Goal: Task Accomplishment & Management: Manage account settings

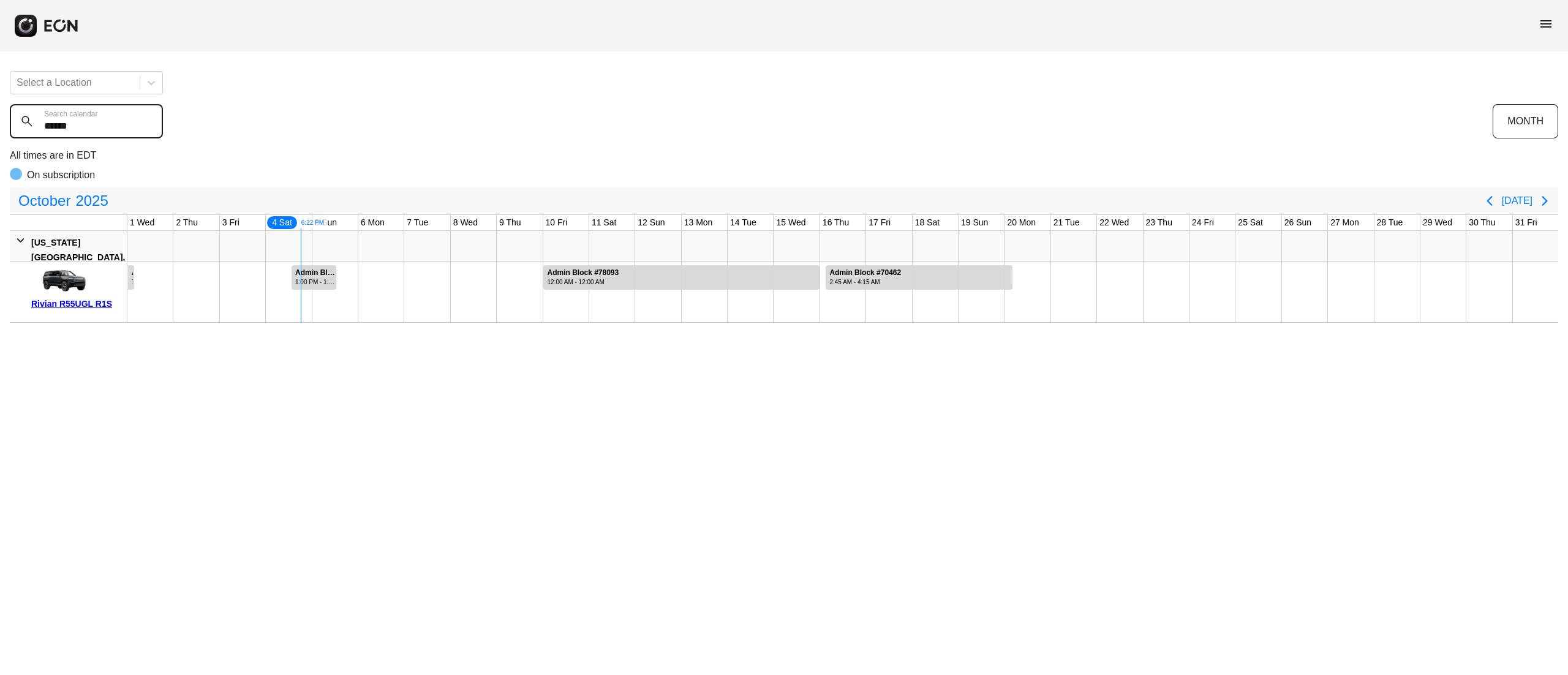
drag, startPoint x: 91, startPoint y: 121, endPoint x: 0, endPoint y: 105, distance: 92.4
click at [0, 105] on div "Select a Location ****** Search calendar MONTH All times are in EDT On subscrip…" at bounding box center [784, 192] width 1568 height 261
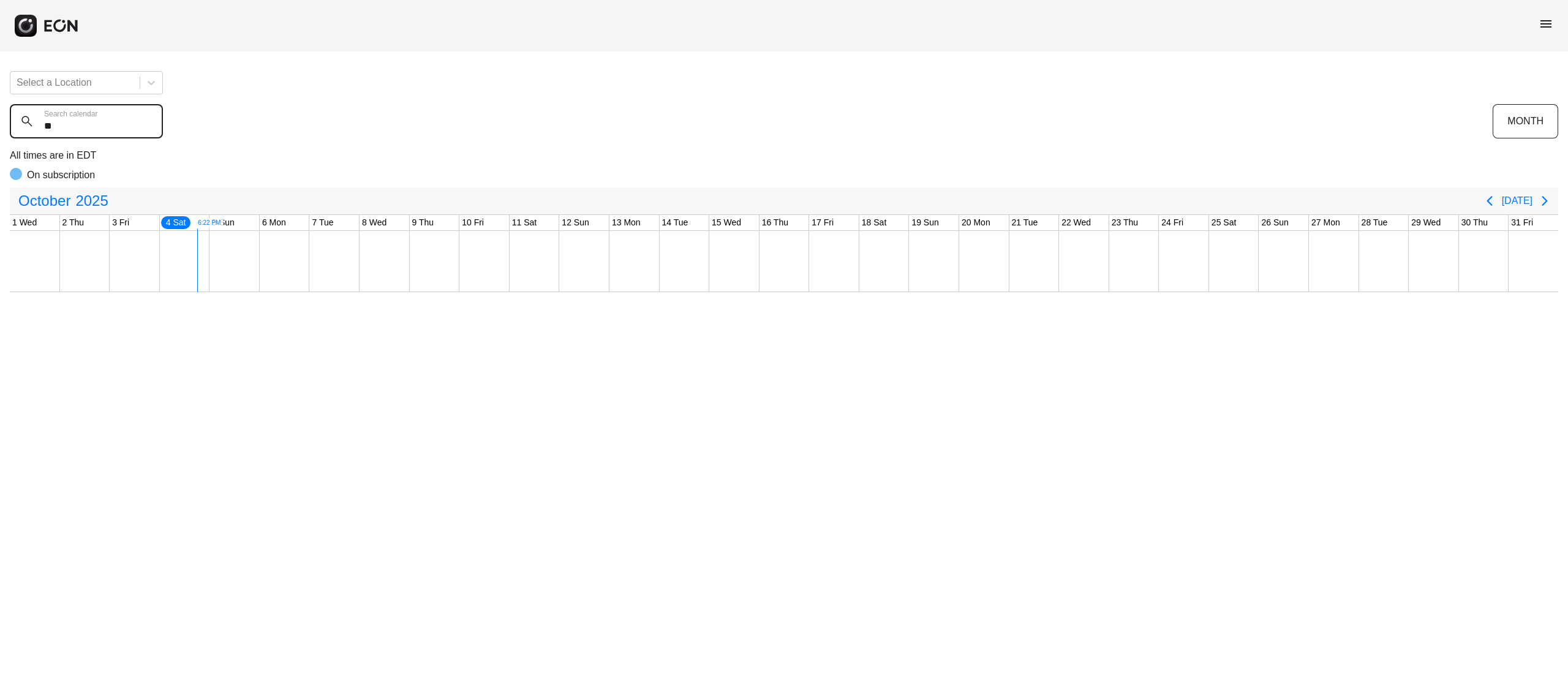
type calendar "*"
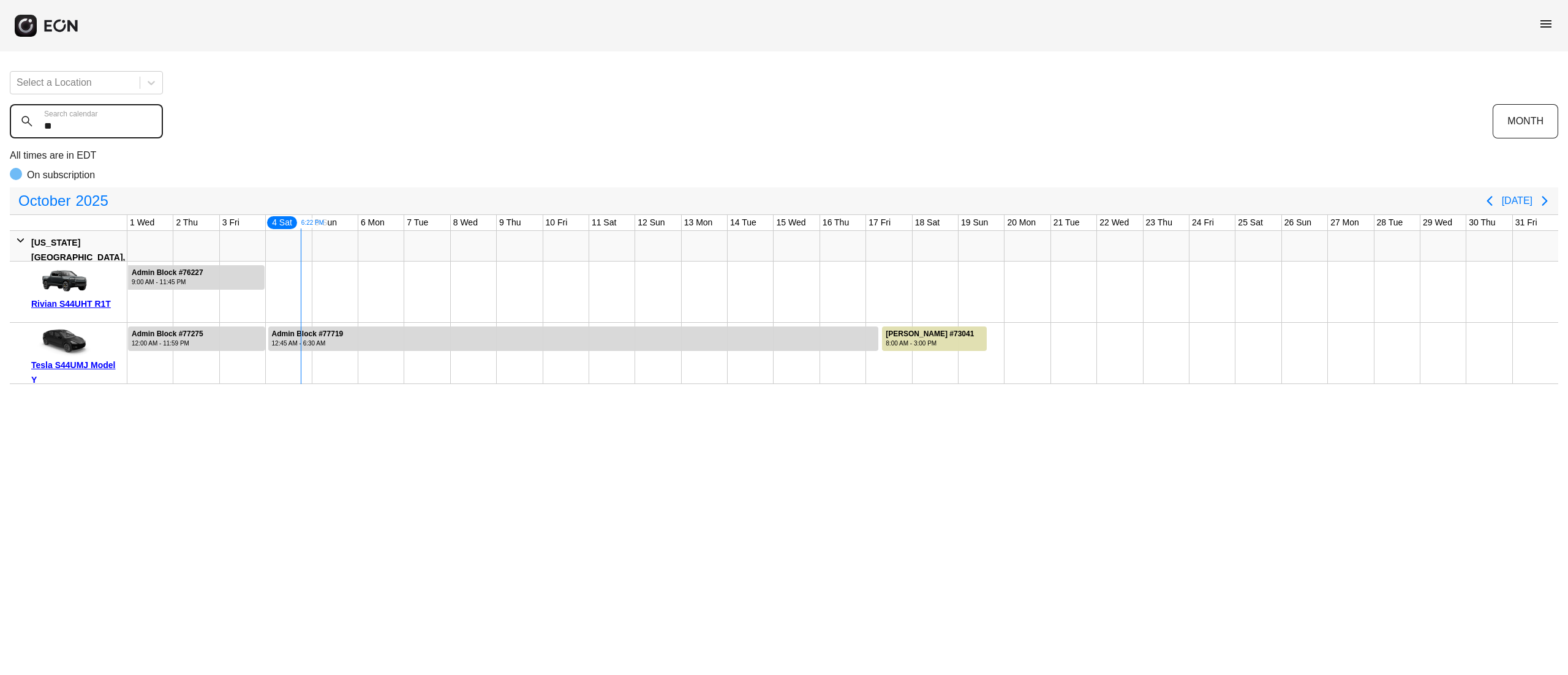
type calendar "***"
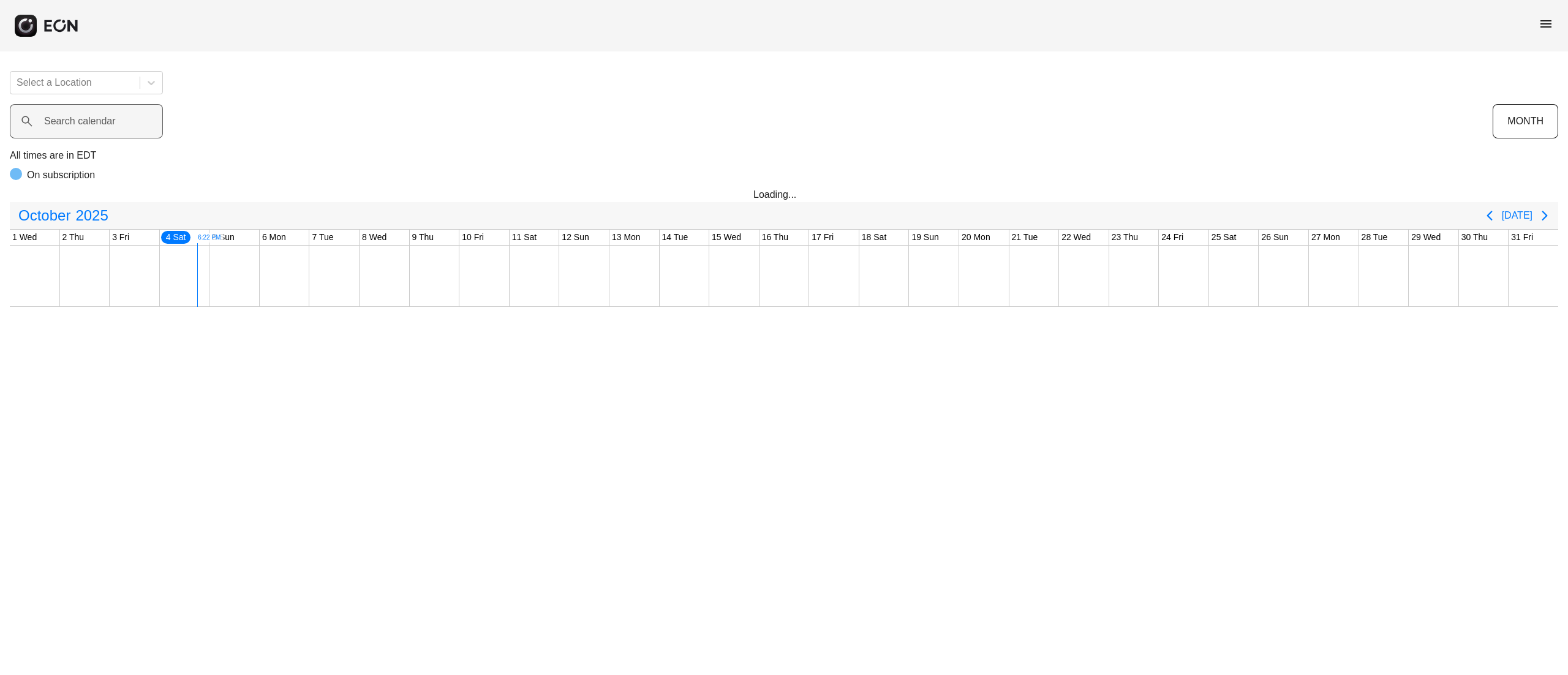
click at [79, 127] on label "Search calendar" at bounding box center [79, 121] width 72 height 15
click at [79, 127] on calendar "Search calendar" at bounding box center [86, 121] width 153 height 34
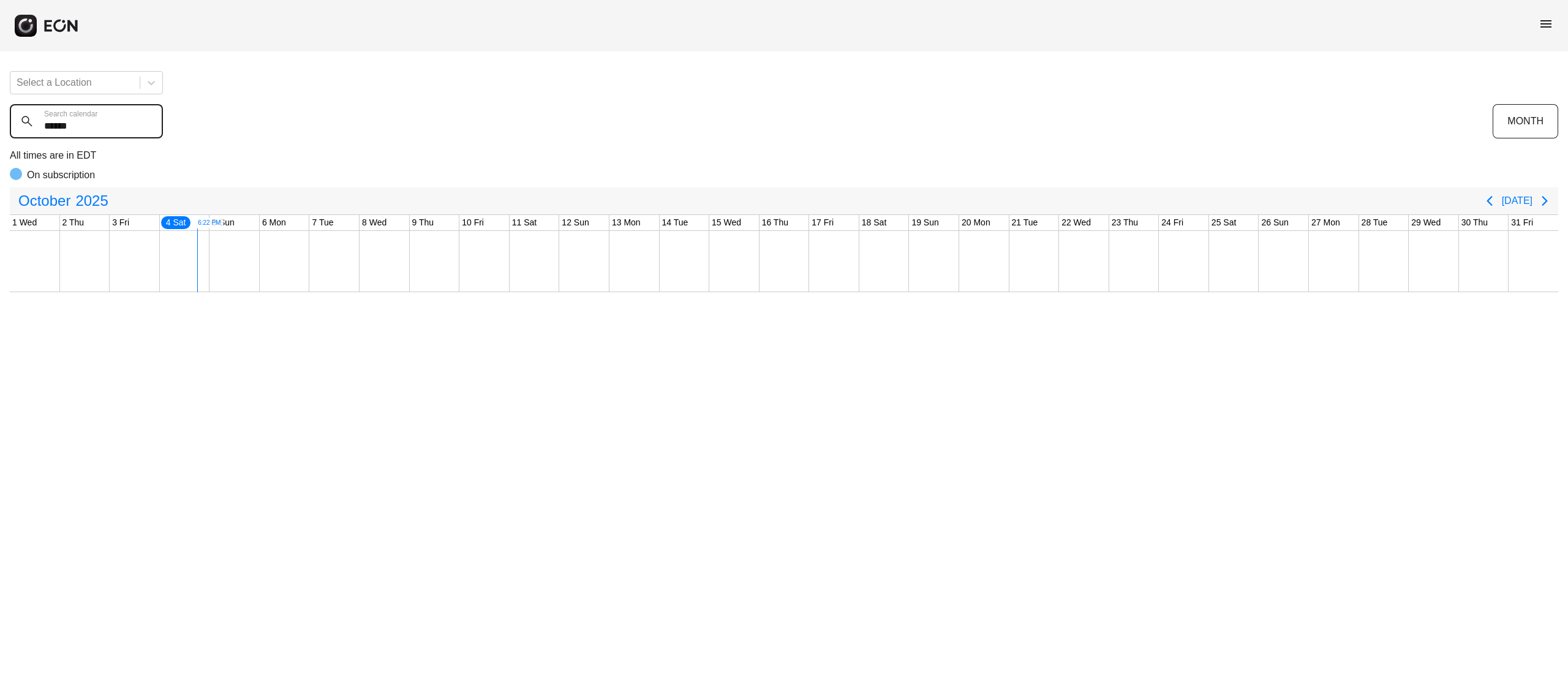
type calendar "******"
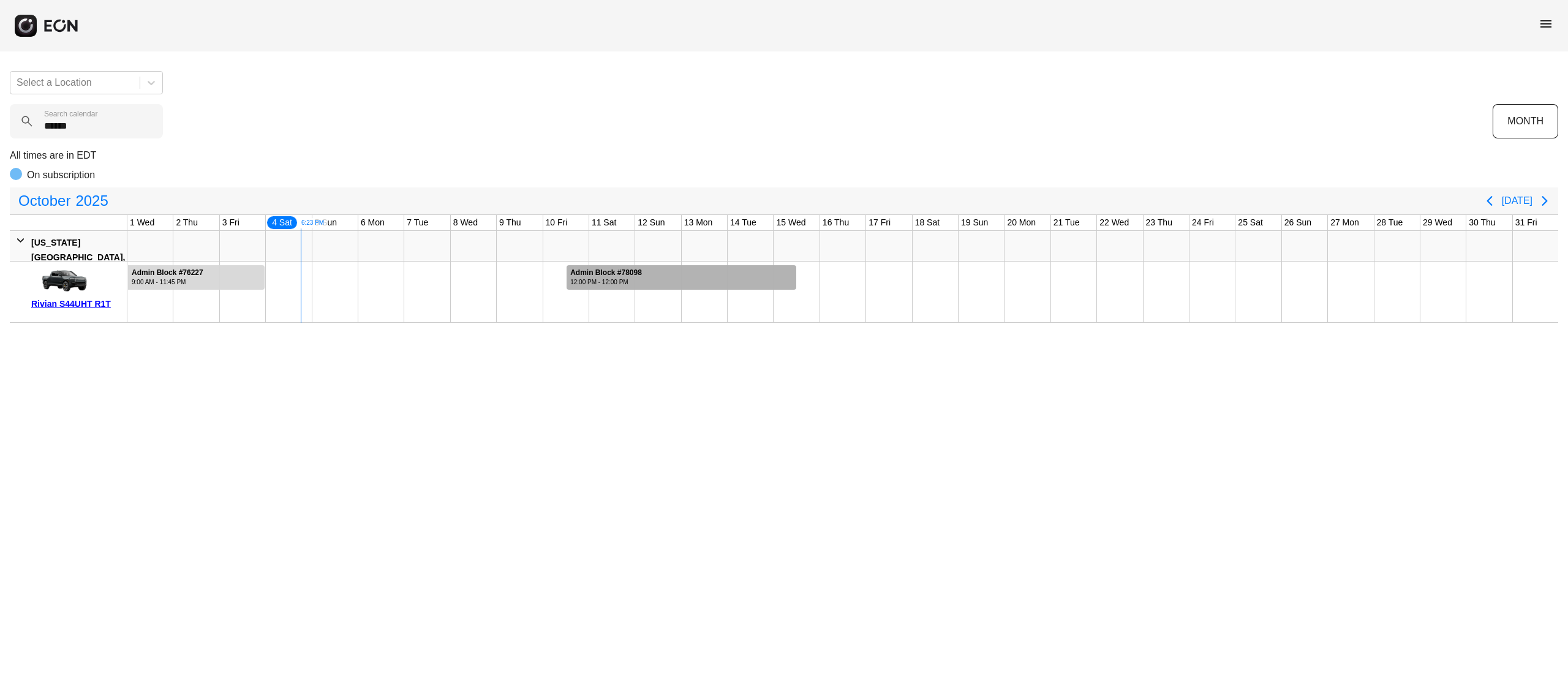
click at [669, 277] on div at bounding box center [681, 278] width 230 height 25
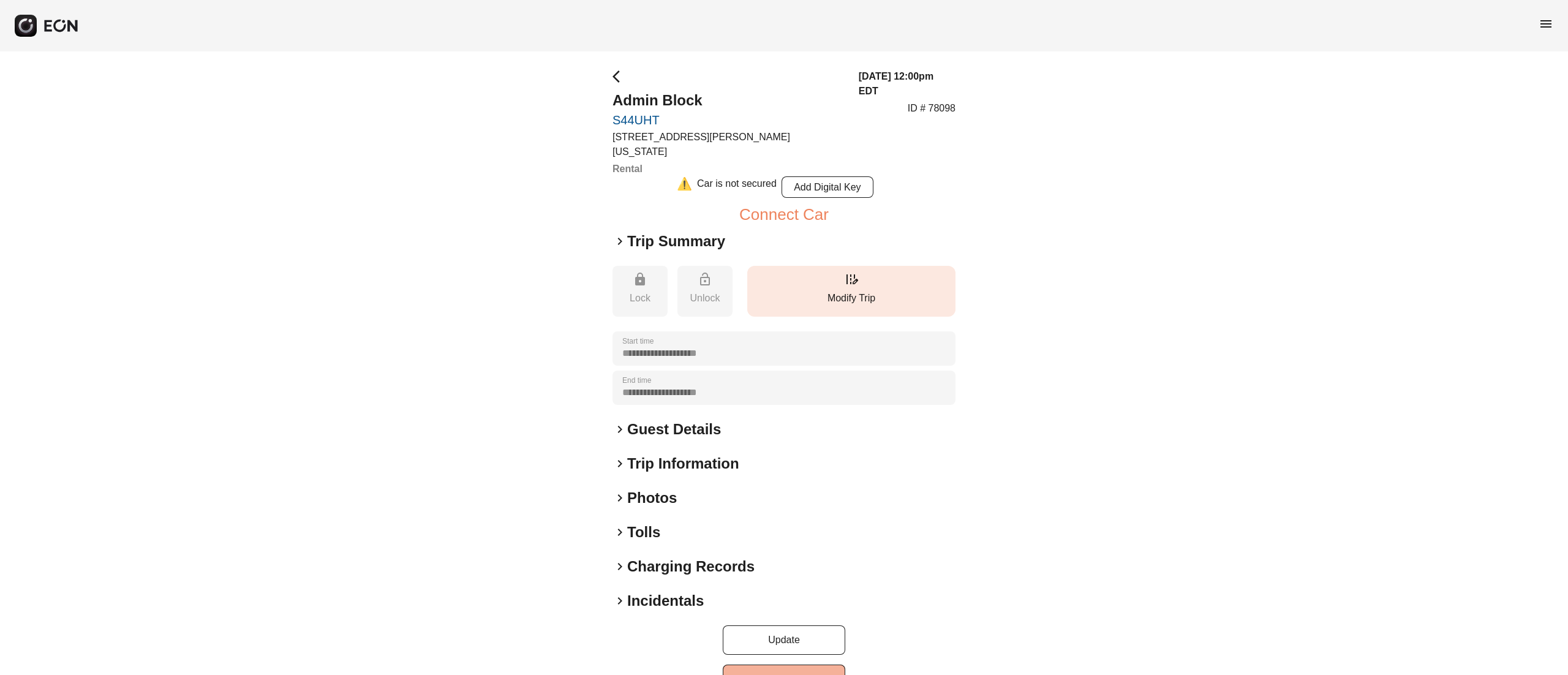
click at [815, 291] on p "Modify Trip" at bounding box center [851, 298] width 196 height 15
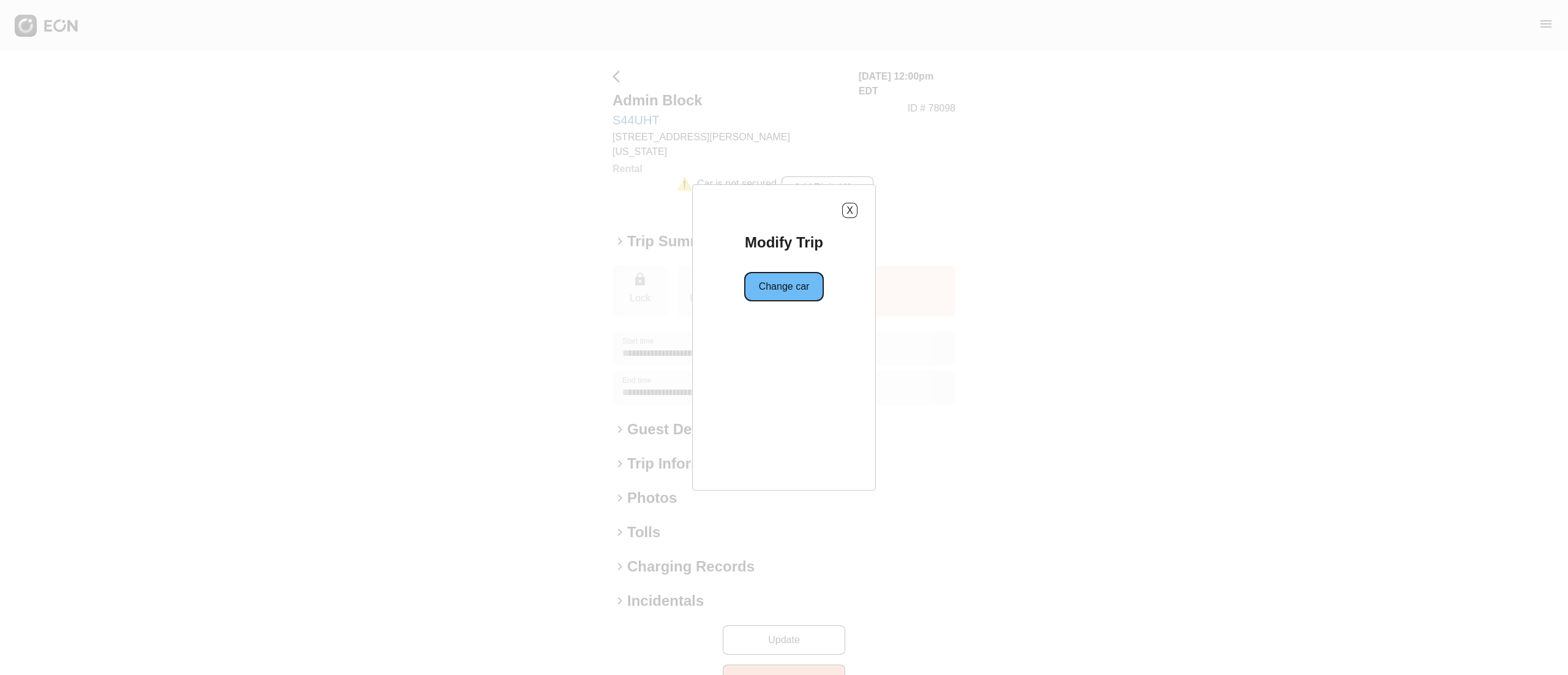
click at [770, 288] on button "Change car" at bounding box center [784, 287] width 80 height 30
click at [755, 327] on button "Same location" at bounding box center [728, 330] width 91 height 30
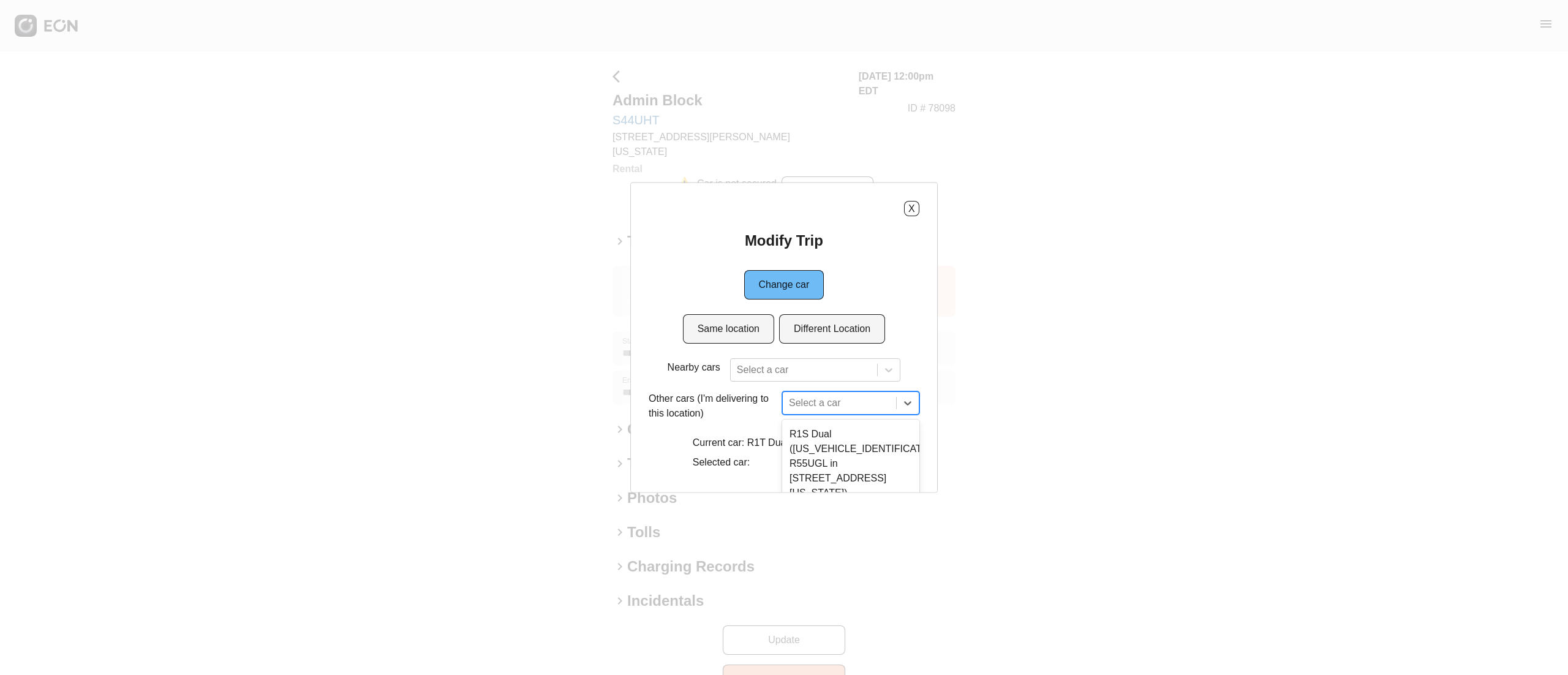
click at [824, 404] on div "7 results available. Use Up and Down to choose options, press Enter to select t…" at bounding box center [851, 402] width 137 height 23
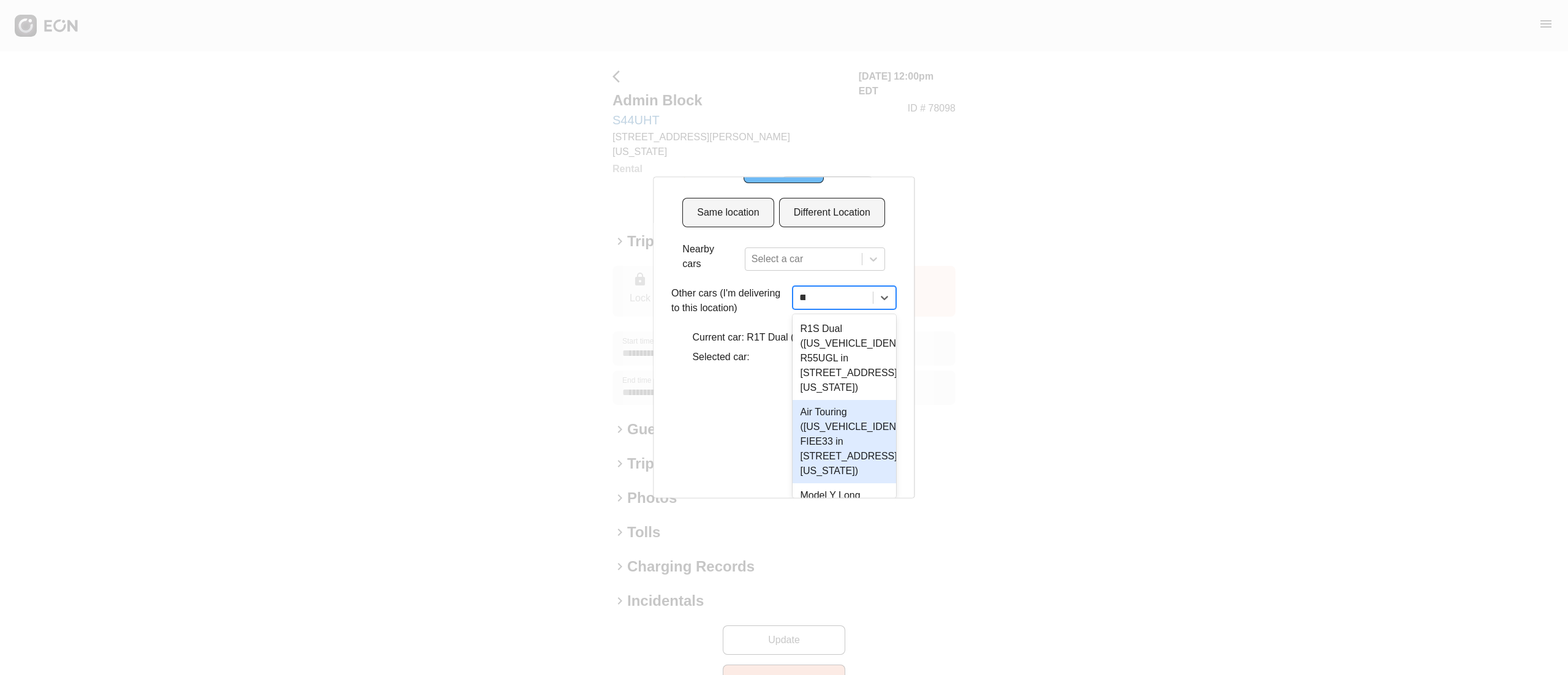
scroll to position [50, 0]
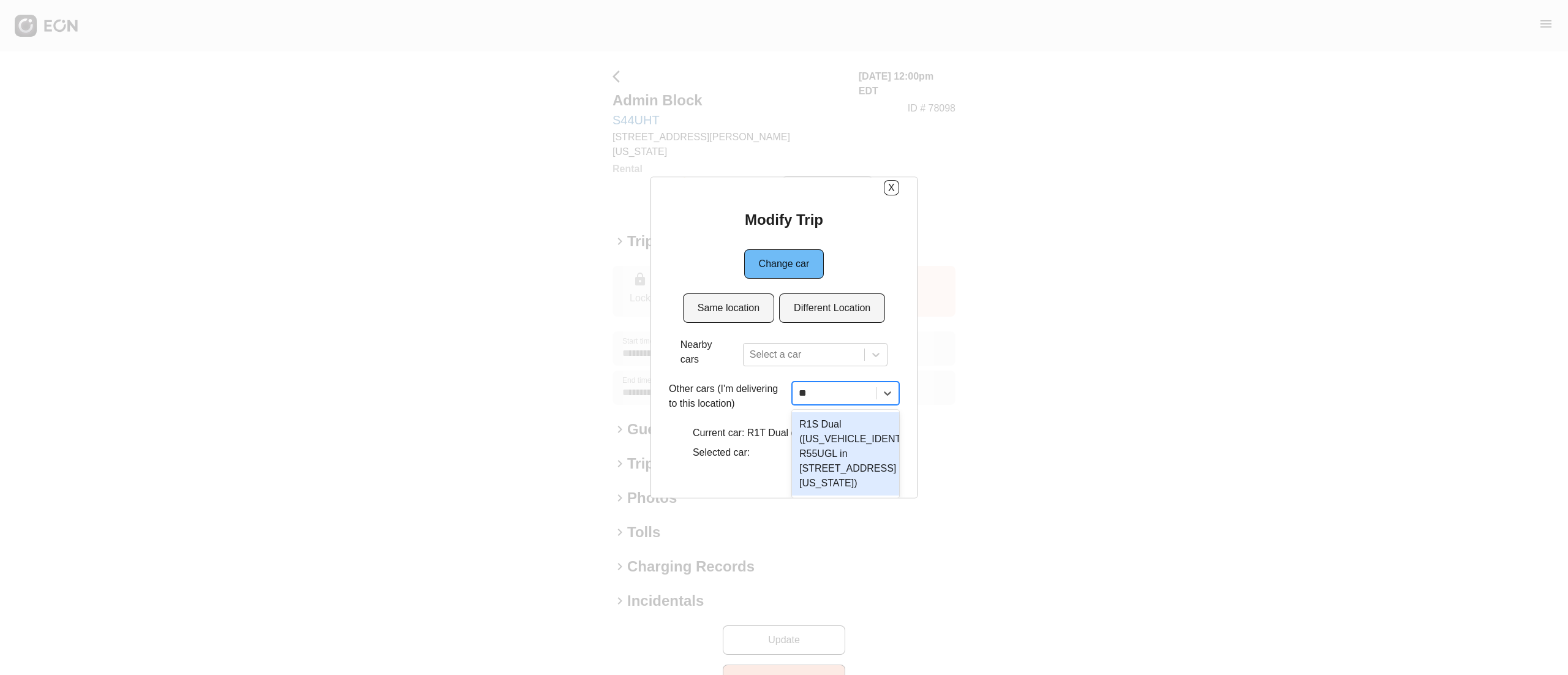
type input "***"
click at [869, 432] on div "R1S Dual (7PDSGABA7PN028836 R55UGL in 610 Exterior Street, The Bronx, New York …" at bounding box center [846, 448] width 111 height 83
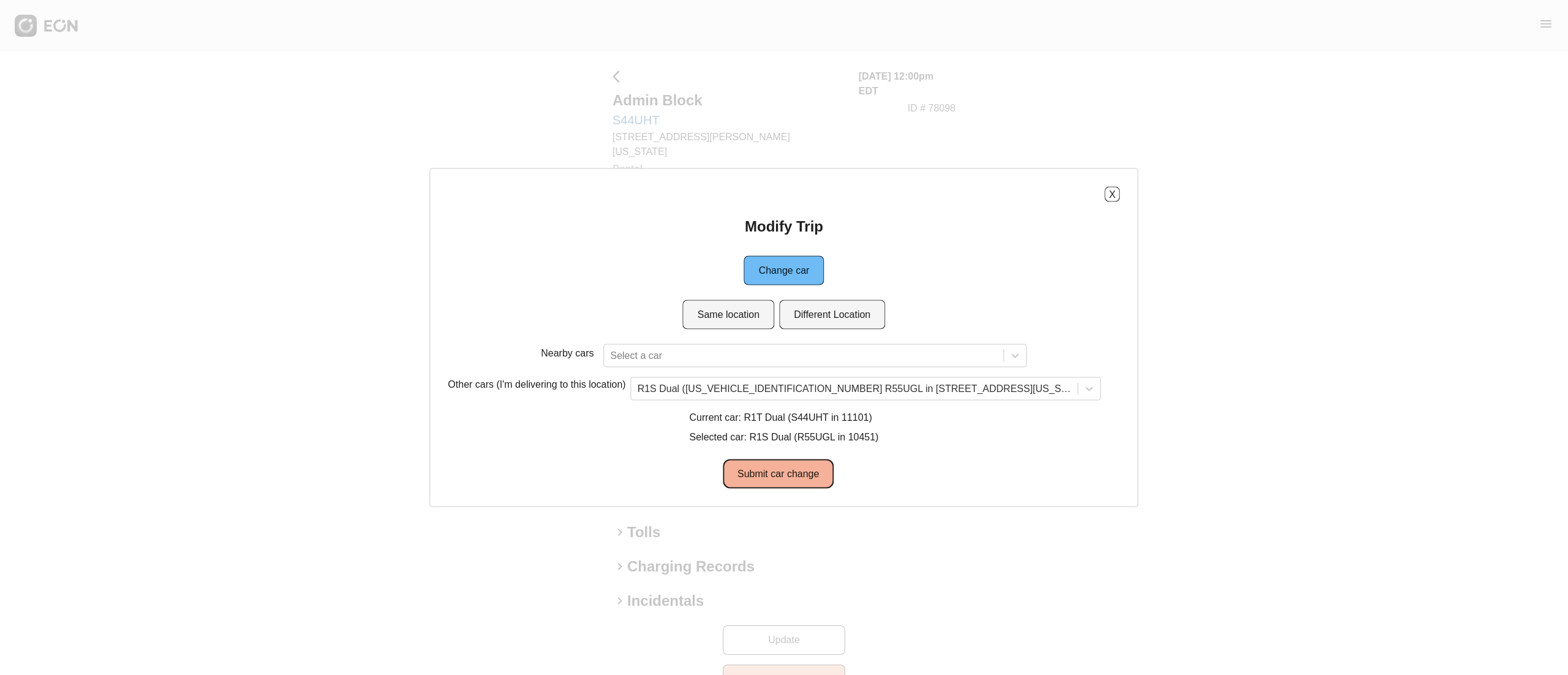
click at [810, 468] on button "Submit car change" at bounding box center [778, 474] width 111 height 30
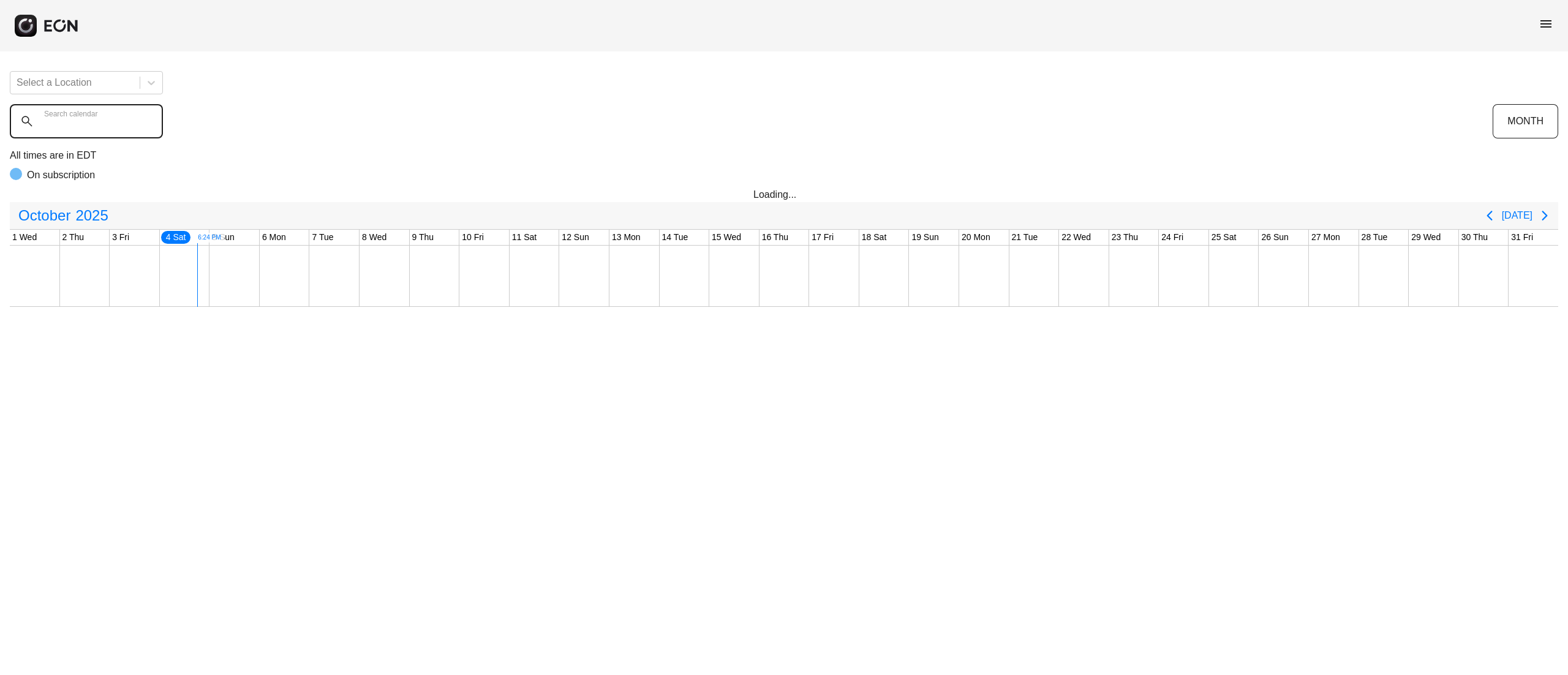
click at [81, 135] on calendar "Search calendar" at bounding box center [86, 121] width 153 height 34
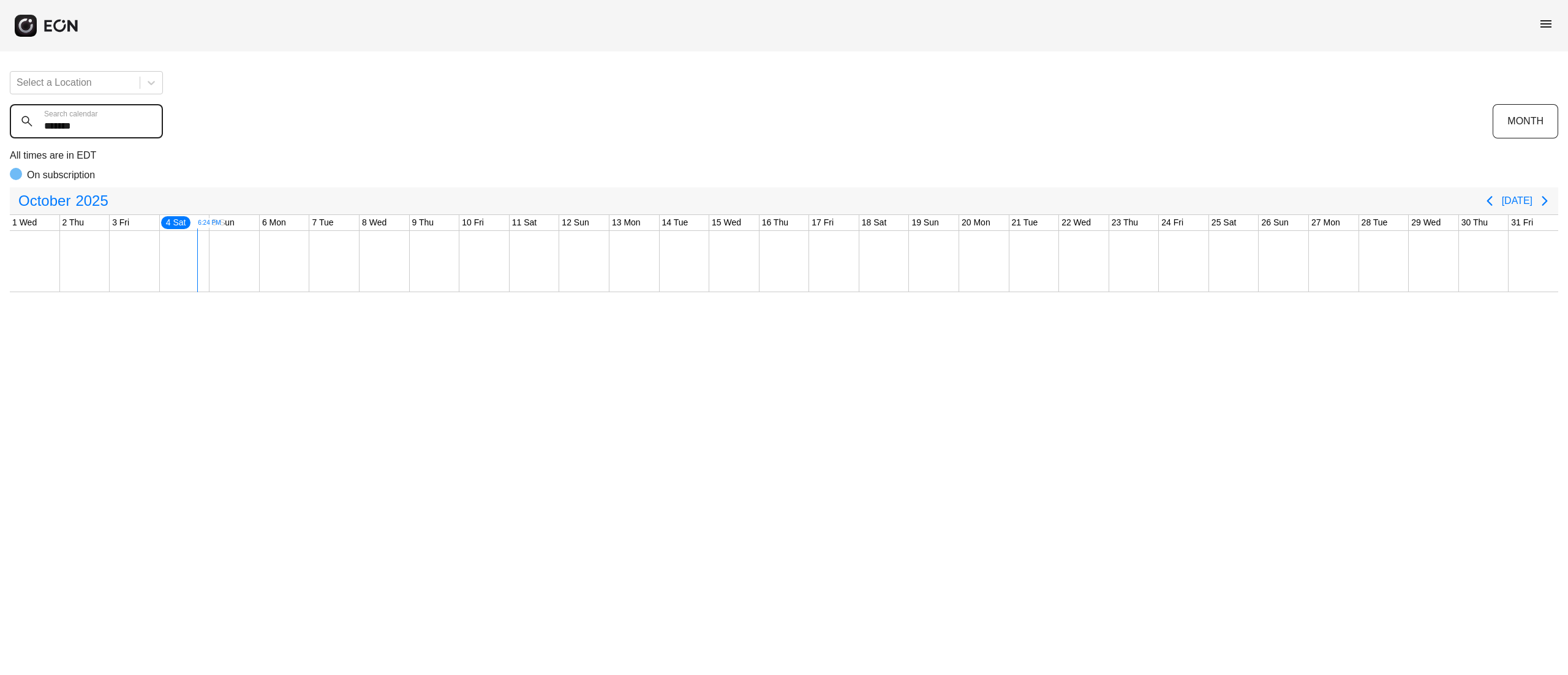
type calendar "******"
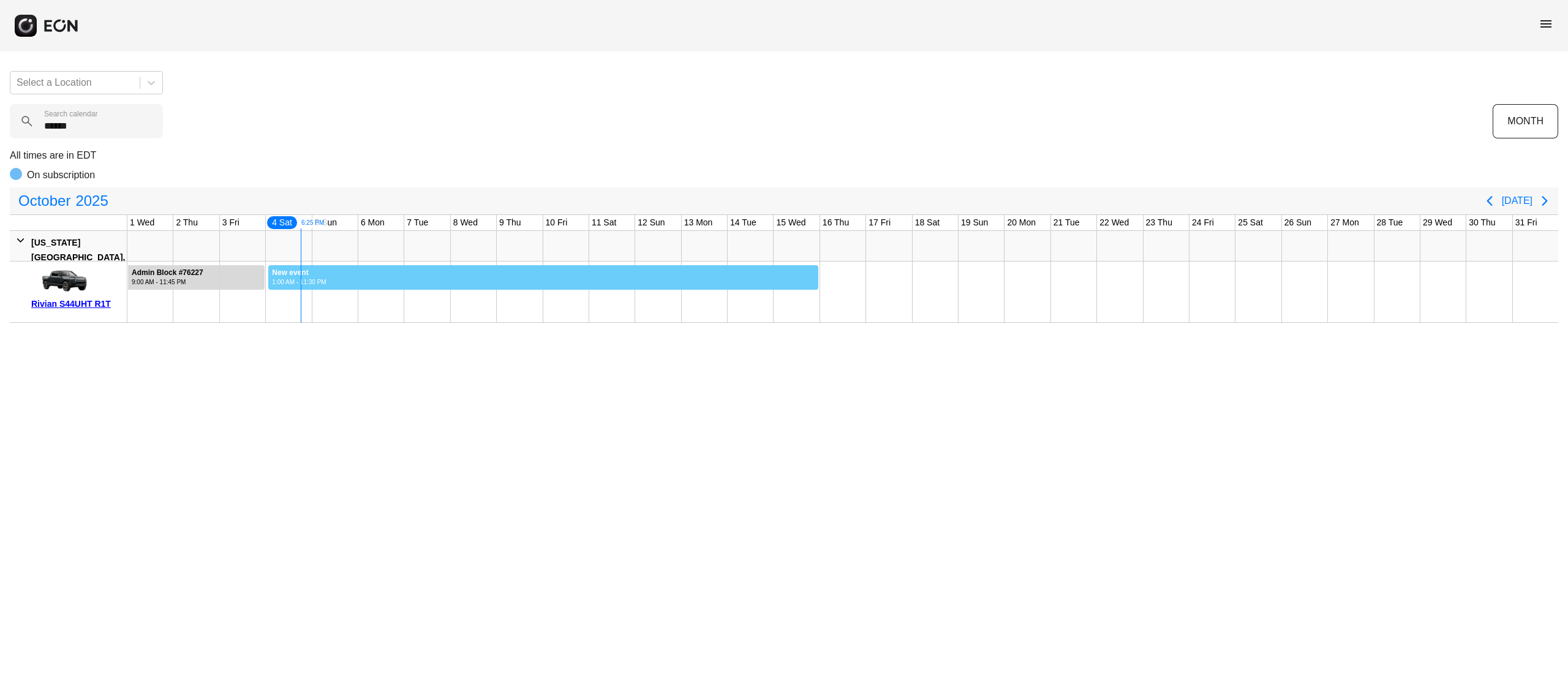
drag, startPoint x: 269, startPoint y: 271, endPoint x: 819, endPoint y: 273, distance: 550.0
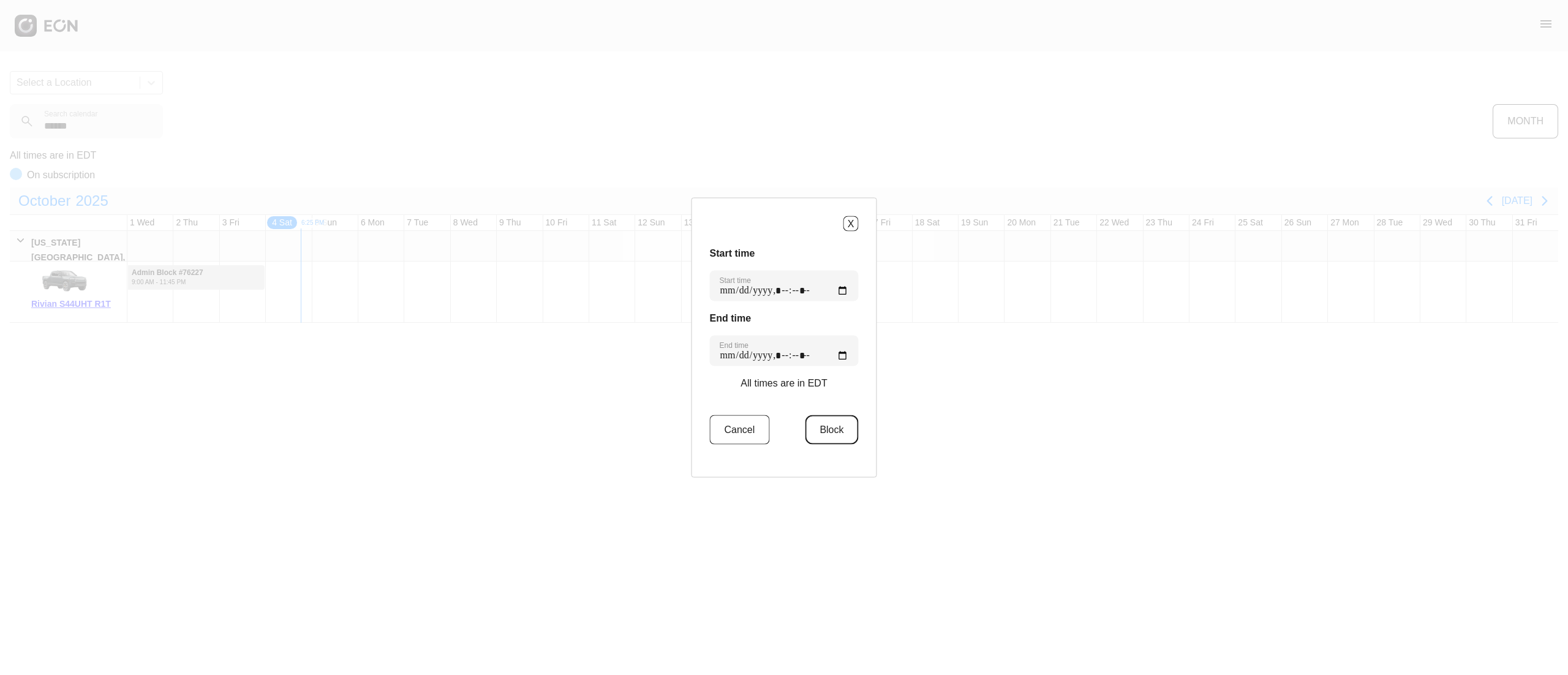
click at [822, 417] on button "Block" at bounding box center [832, 430] width 53 height 30
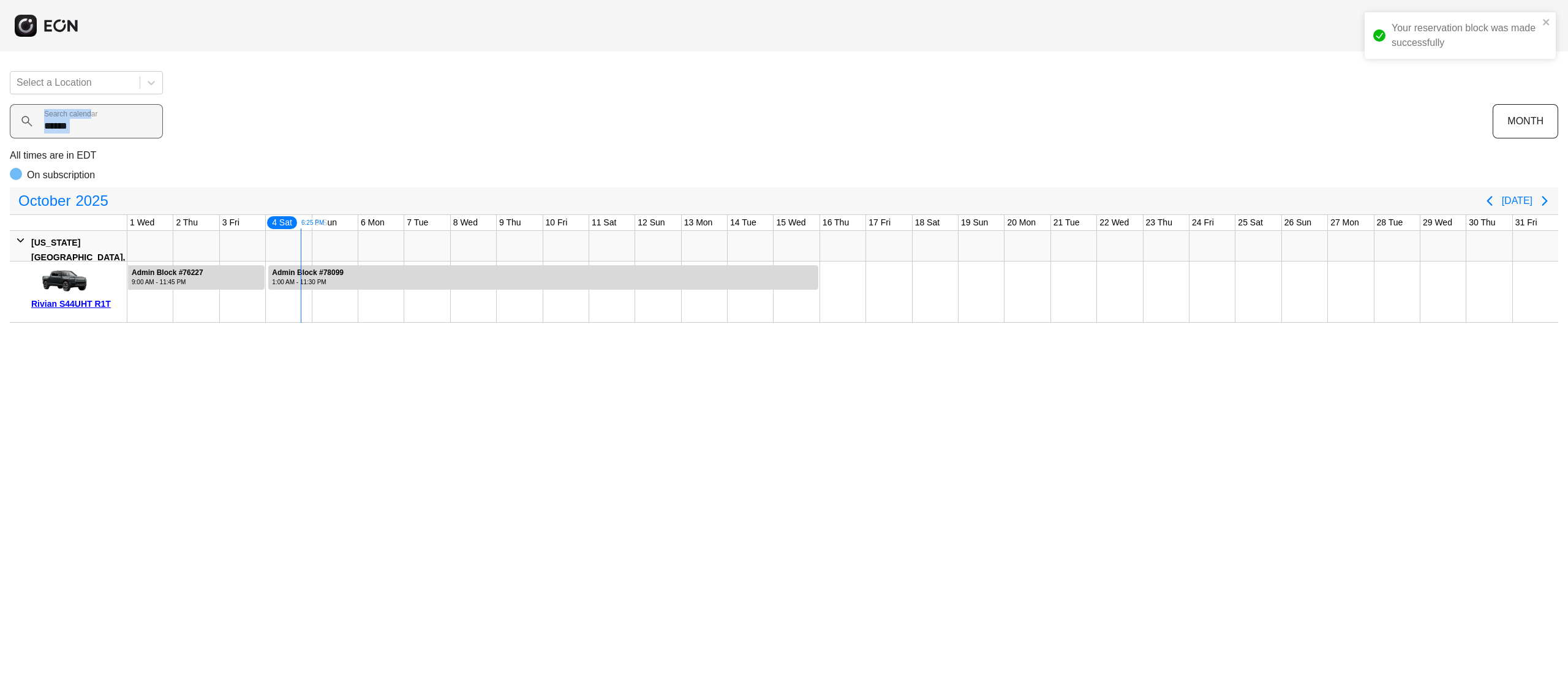
drag, startPoint x: 91, startPoint y: 116, endPoint x: 18, endPoint y: 124, distance: 73.4
click at [18, 124] on div "****** Search calendar" at bounding box center [751, 121] width 1483 height 34
click at [77, 137] on calendar "******" at bounding box center [86, 121] width 153 height 34
click at [81, 126] on calendar "******" at bounding box center [86, 121] width 153 height 34
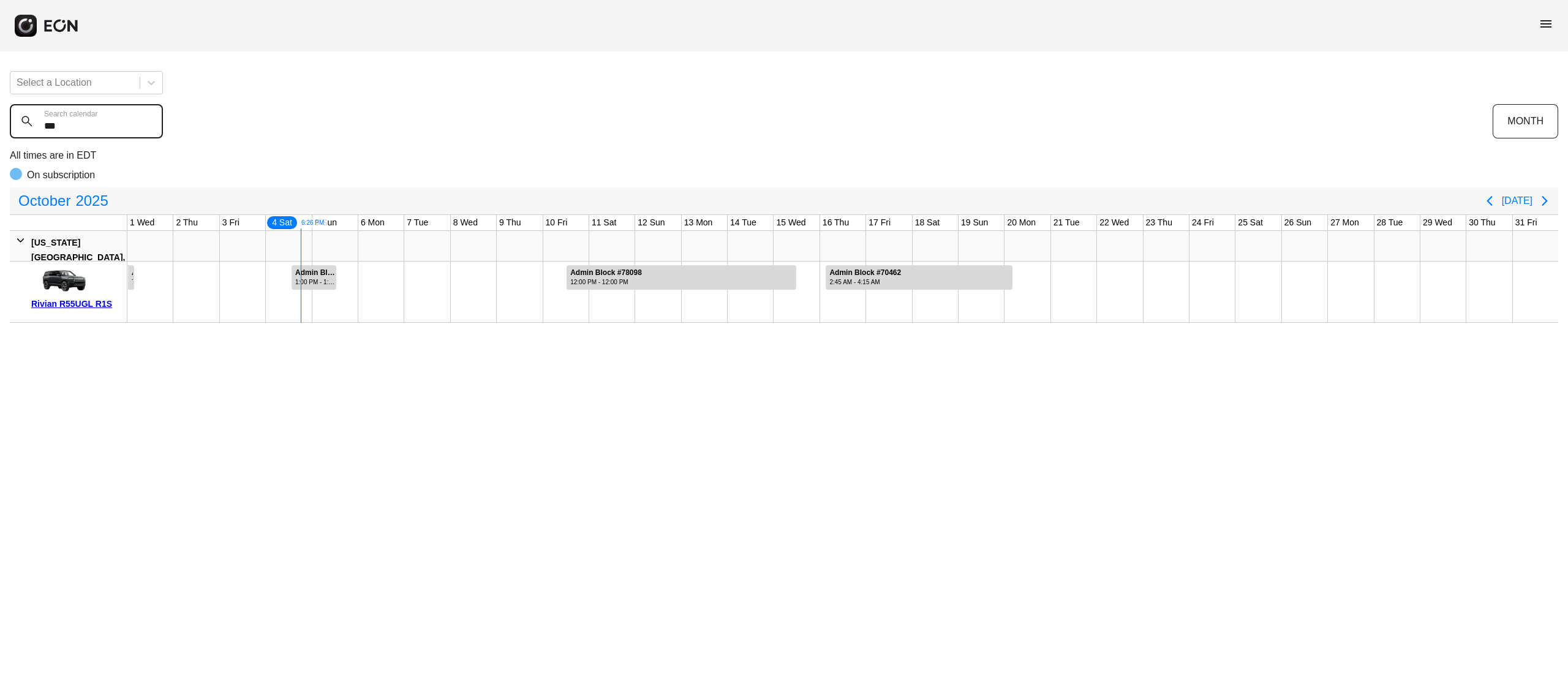
type calendar "***"
click at [41, 134] on calendar "***" at bounding box center [86, 121] width 153 height 34
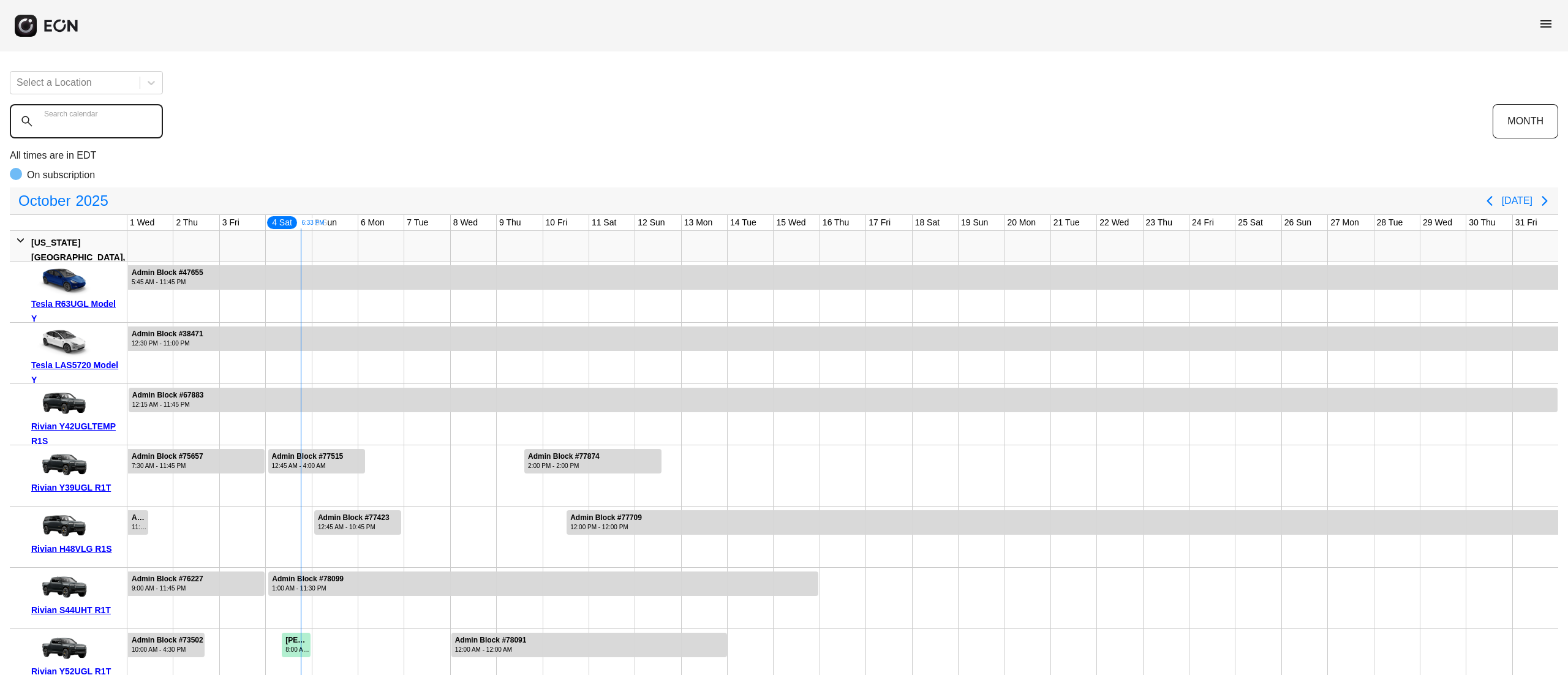
type calendar "*"
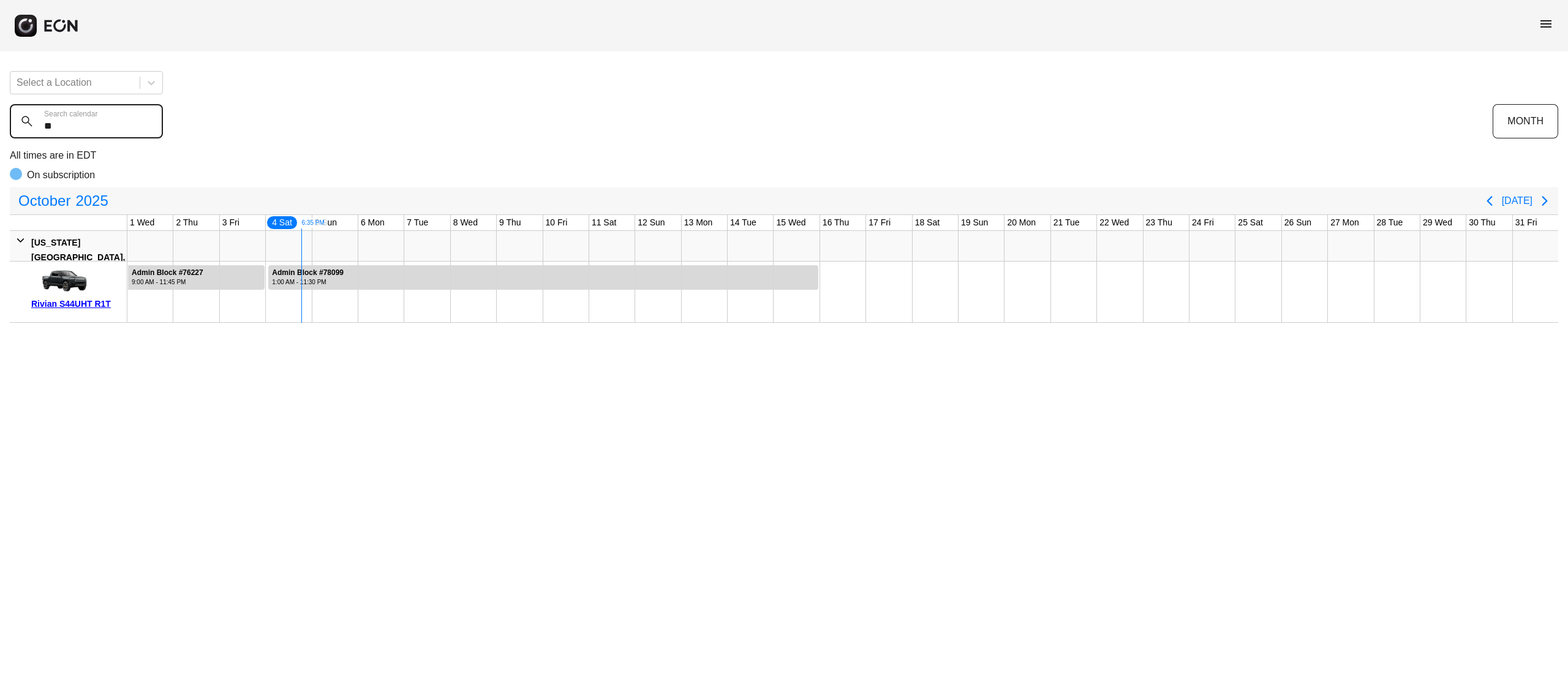
type calendar "*"
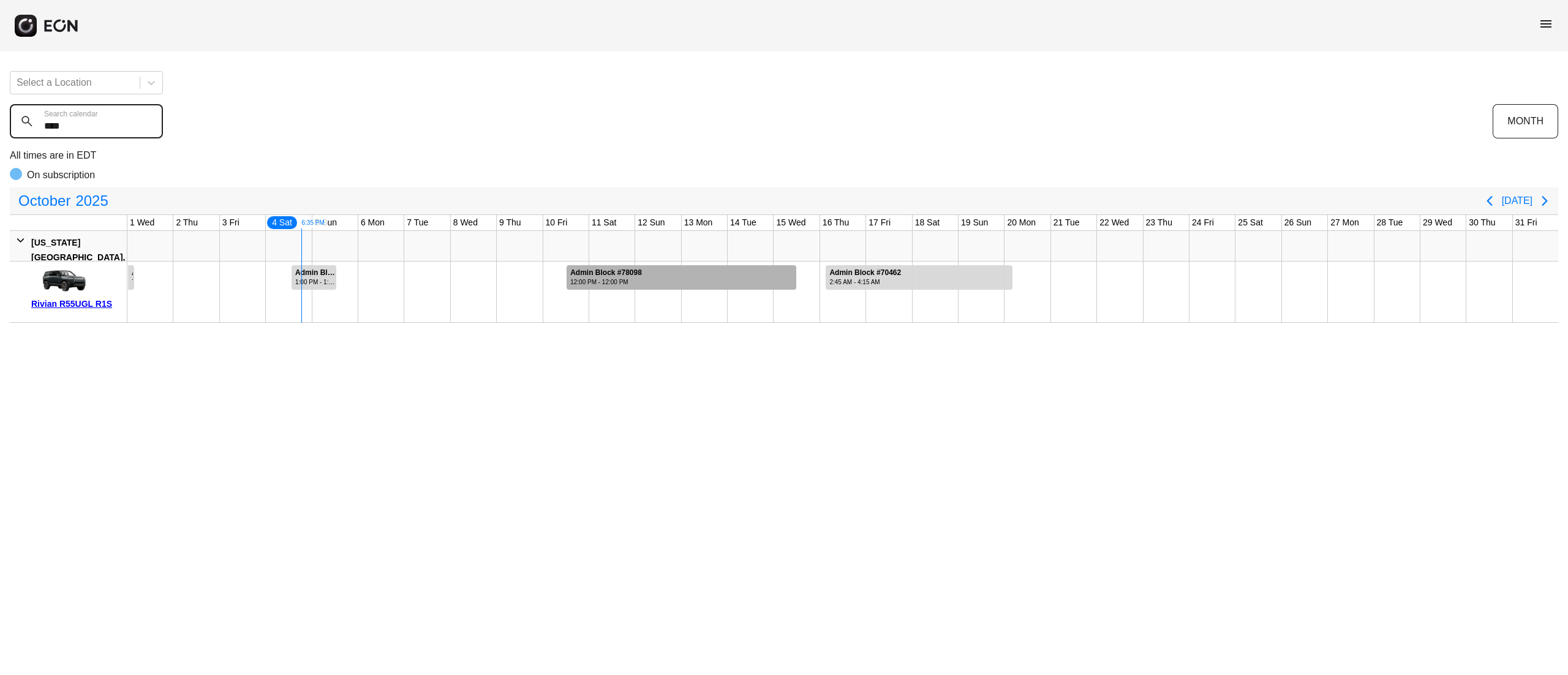
type calendar "****"
click at [709, 264] on div "Admin Block #78098 12:00 PM - 12:00 PM Admin Block #78098, Rivian R55UGL R1S, S…" at bounding box center [681, 275] width 231 height 28
drag, startPoint x: 87, startPoint y: 126, endPoint x: 0, endPoint y: 129, distance: 87.1
click at [0, 129] on div "Select a Location **** Search calendar MONTH All times are in EDT On subscripti…" at bounding box center [784, 192] width 1568 height 261
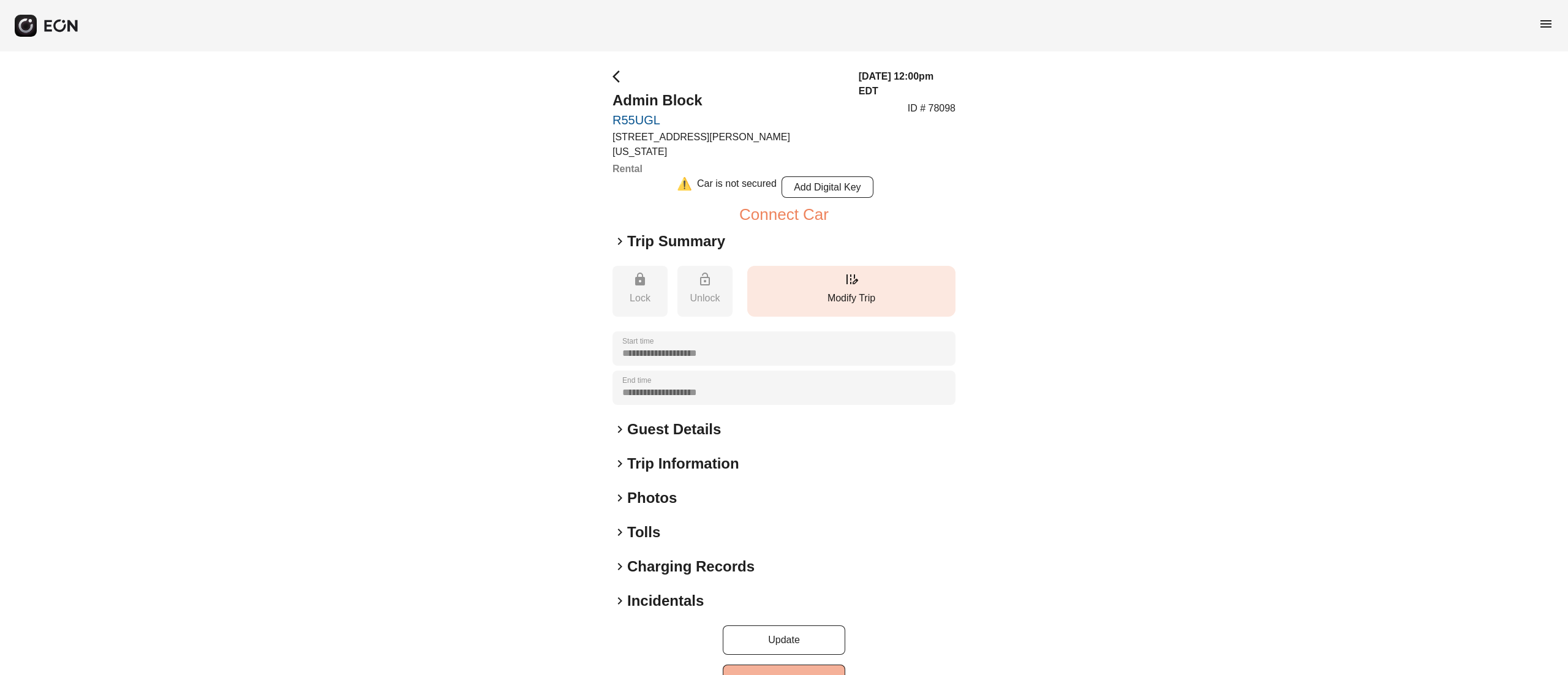
click at [865, 273] on button "edit_road Modify Trip" at bounding box center [851, 292] width 208 height 51
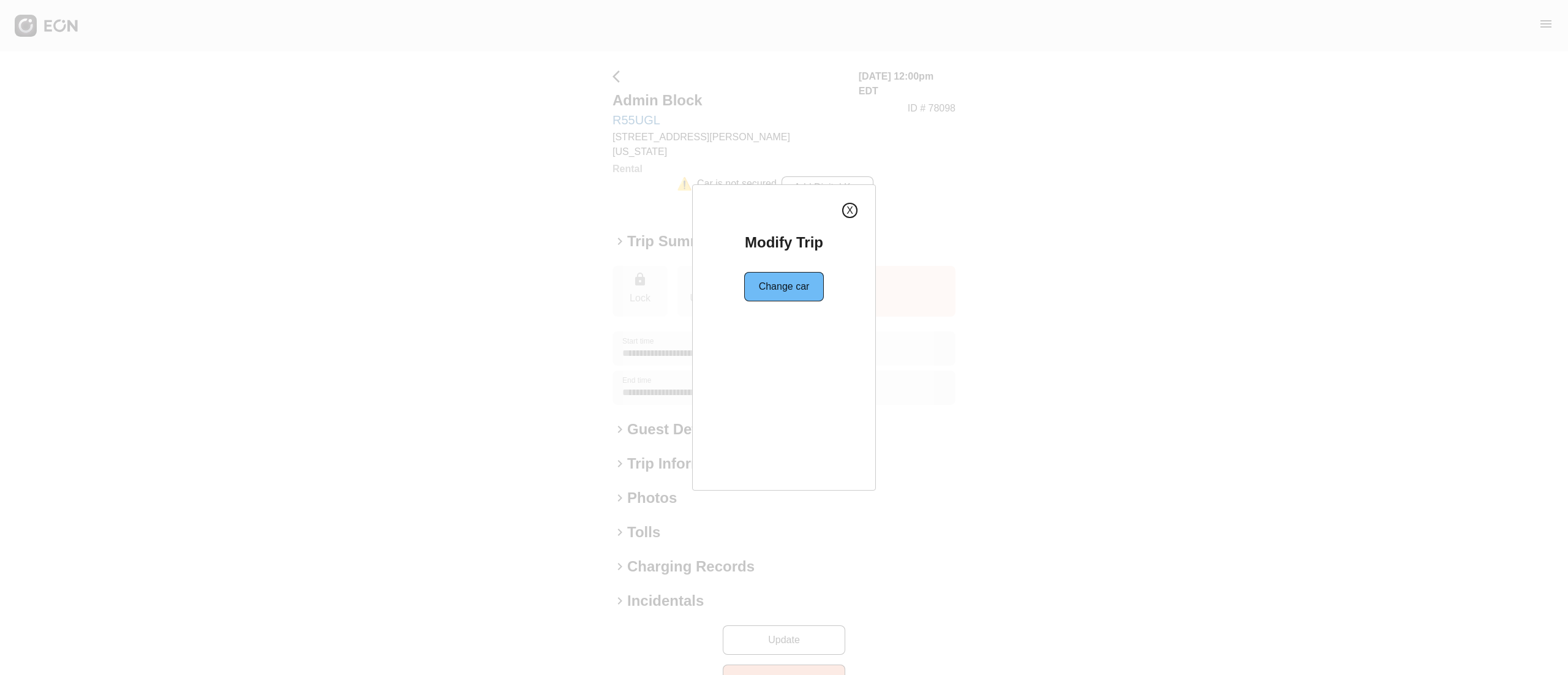
click at [852, 204] on button "X" at bounding box center [850, 210] width 16 height 16
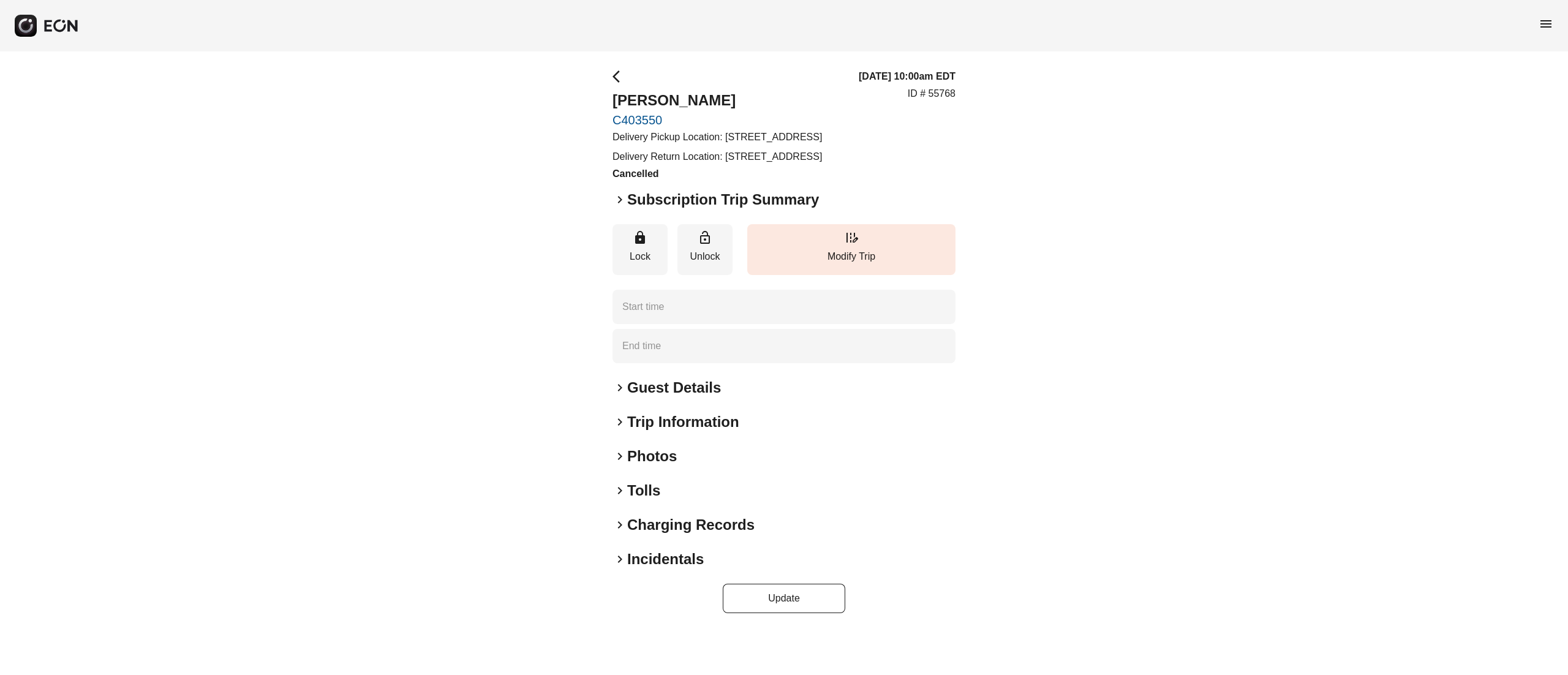
type time "**********"
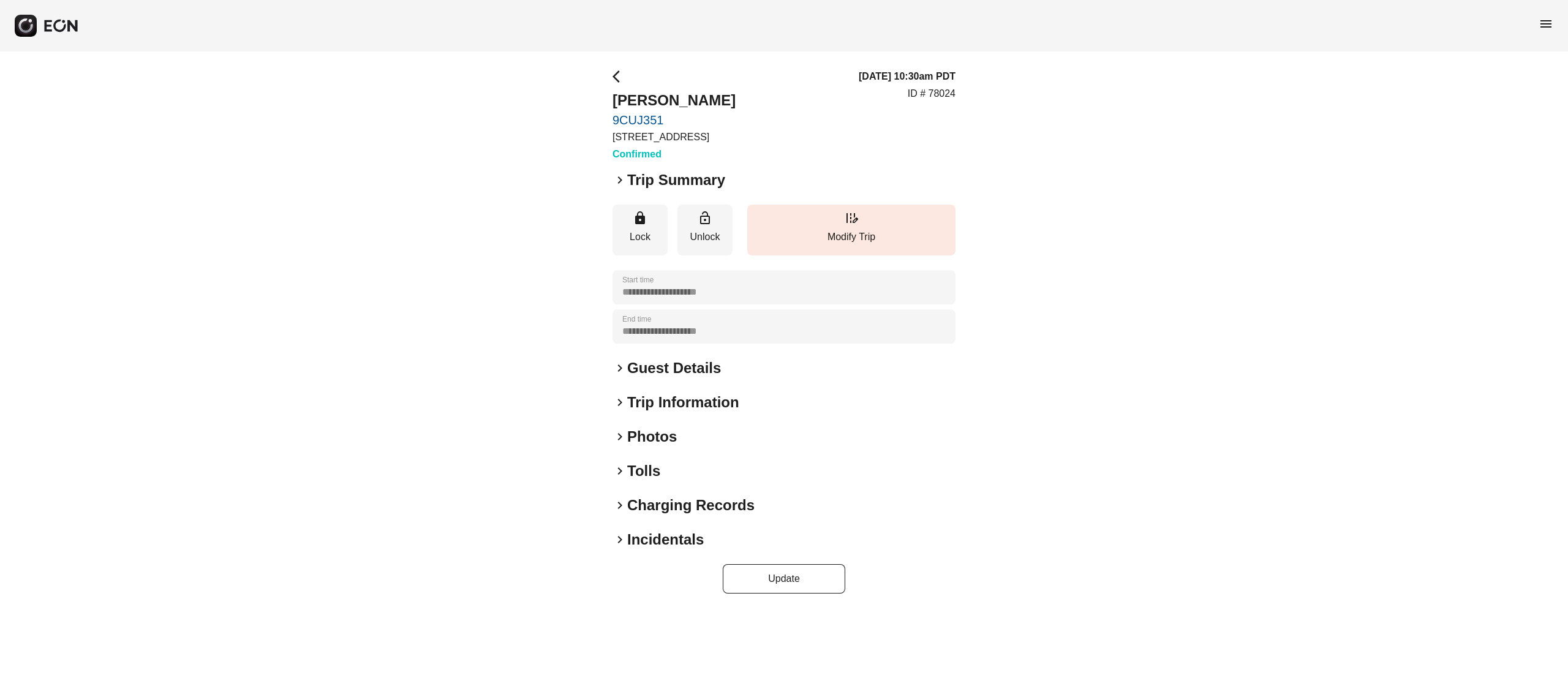
click at [653, 116] on link "9CUJ351" at bounding box center [674, 120] width 123 height 15
click at [708, 170] on h2 "Trip Summary" at bounding box center [674, 180] width 93 height 20
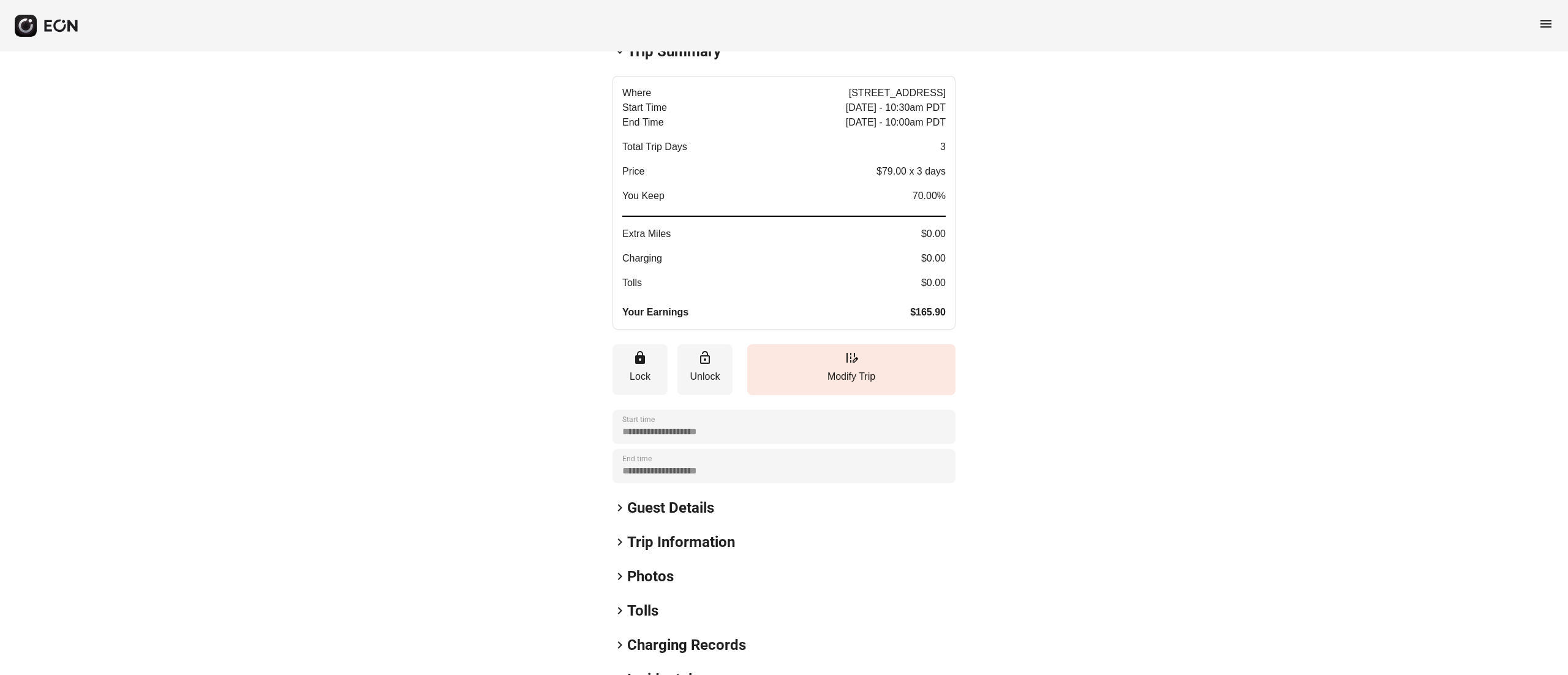
scroll to position [203, 0]
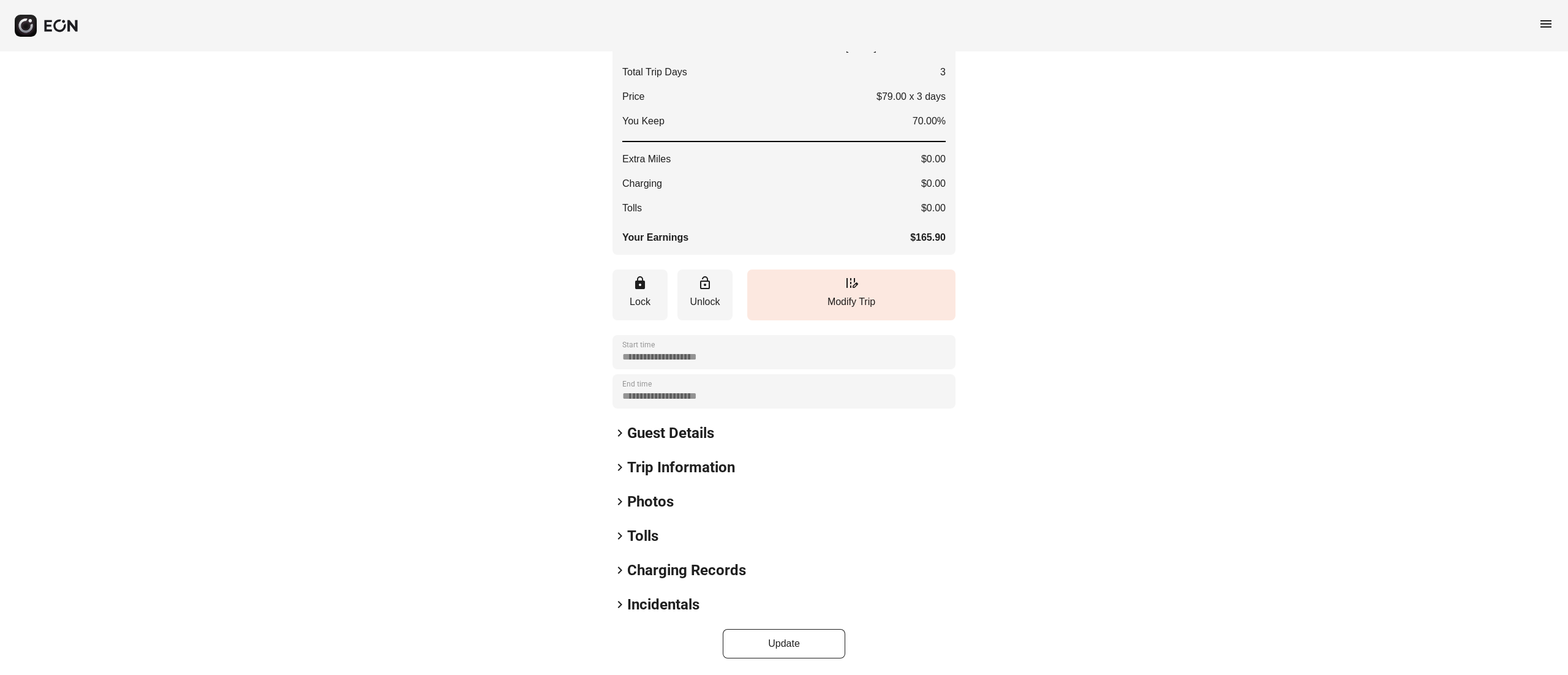
click at [677, 440] on h2 "Guest Details" at bounding box center [670, 433] width 87 height 20
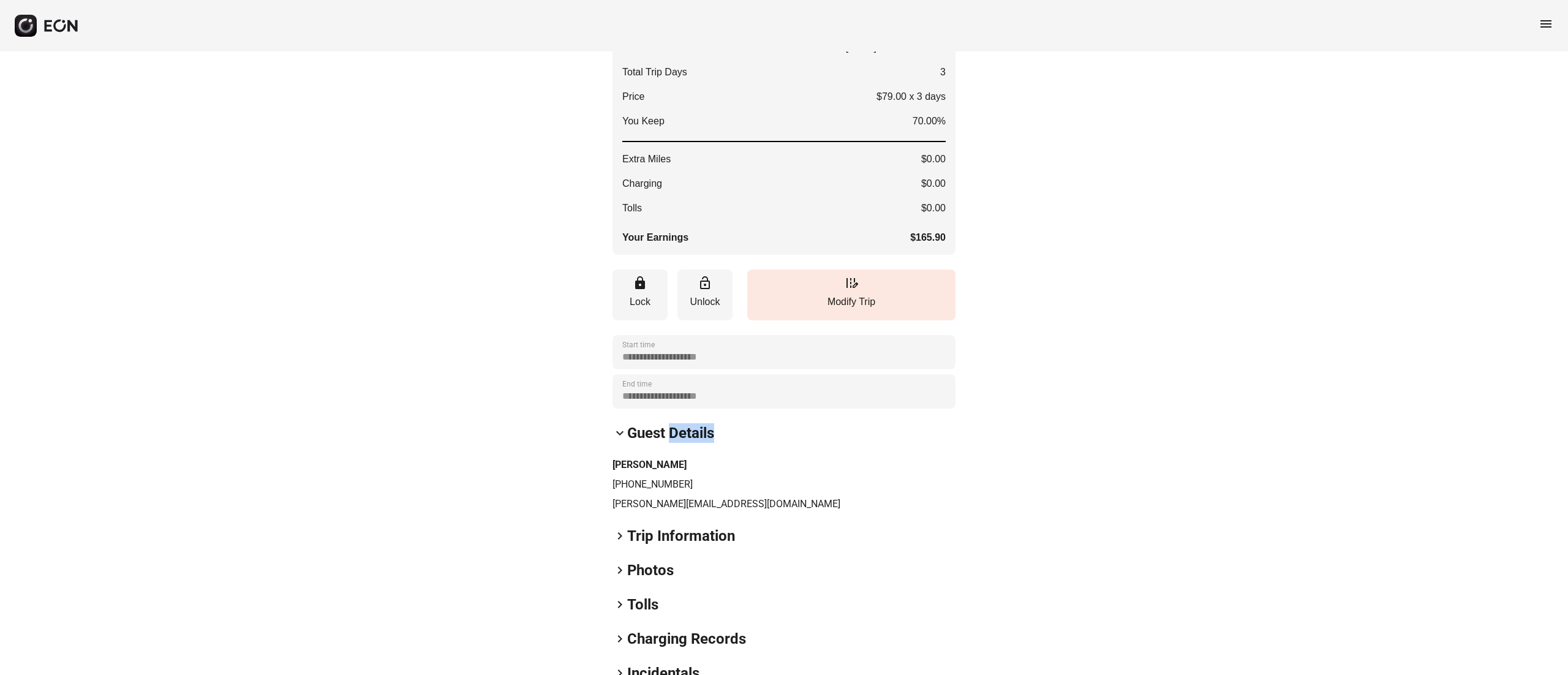
click at [677, 440] on h2 "Guest Details" at bounding box center [670, 433] width 87 height 20
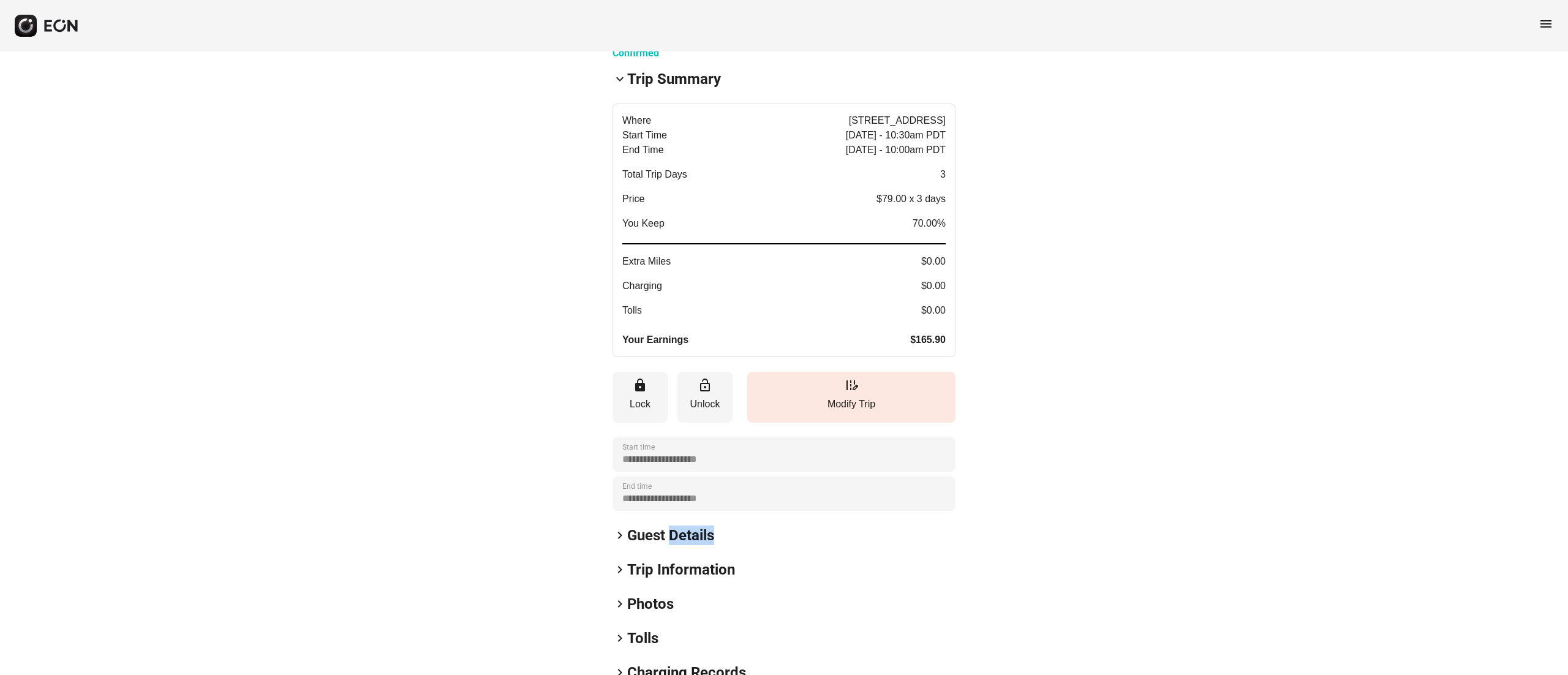
scroll to position [0, 0]
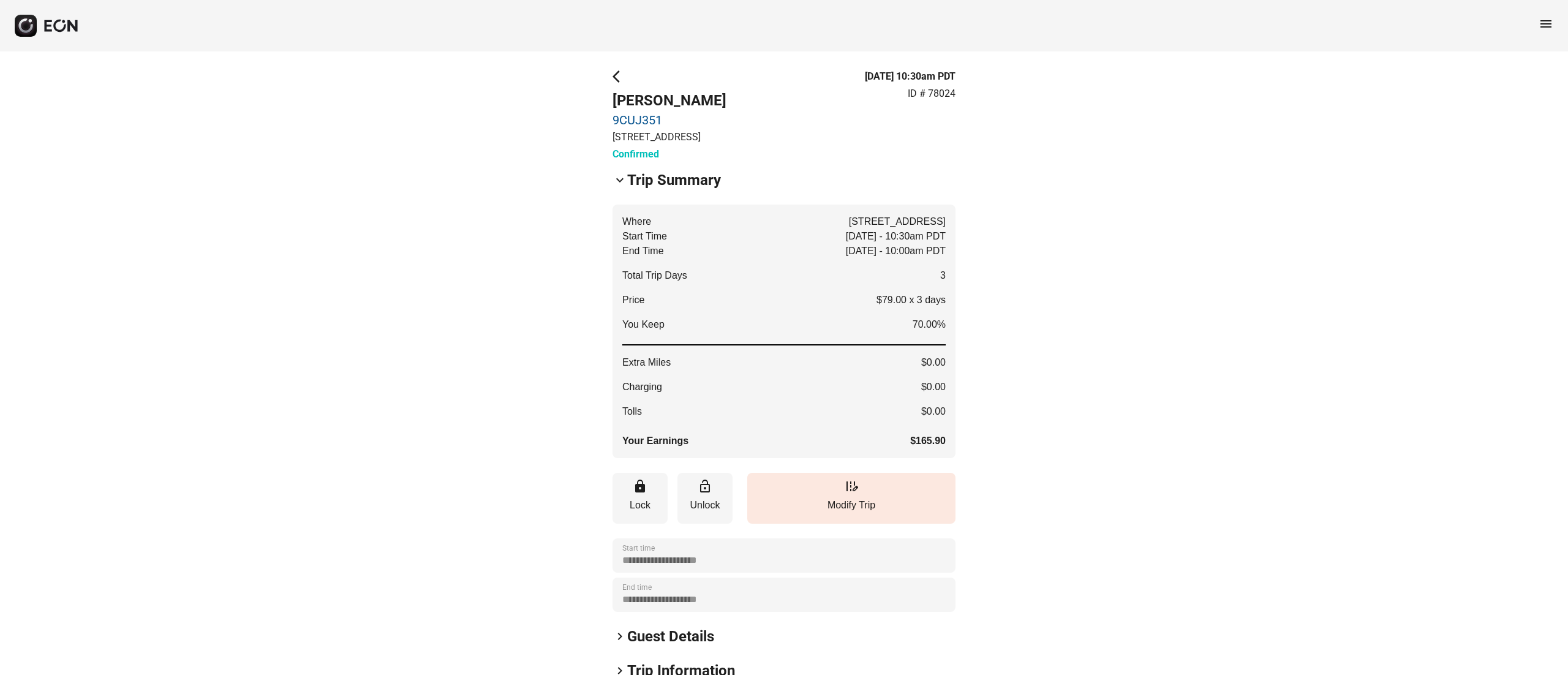
click at [694, 188] on h2 "Trip Summary" at bounding box center [674, 180] width 93 height 20
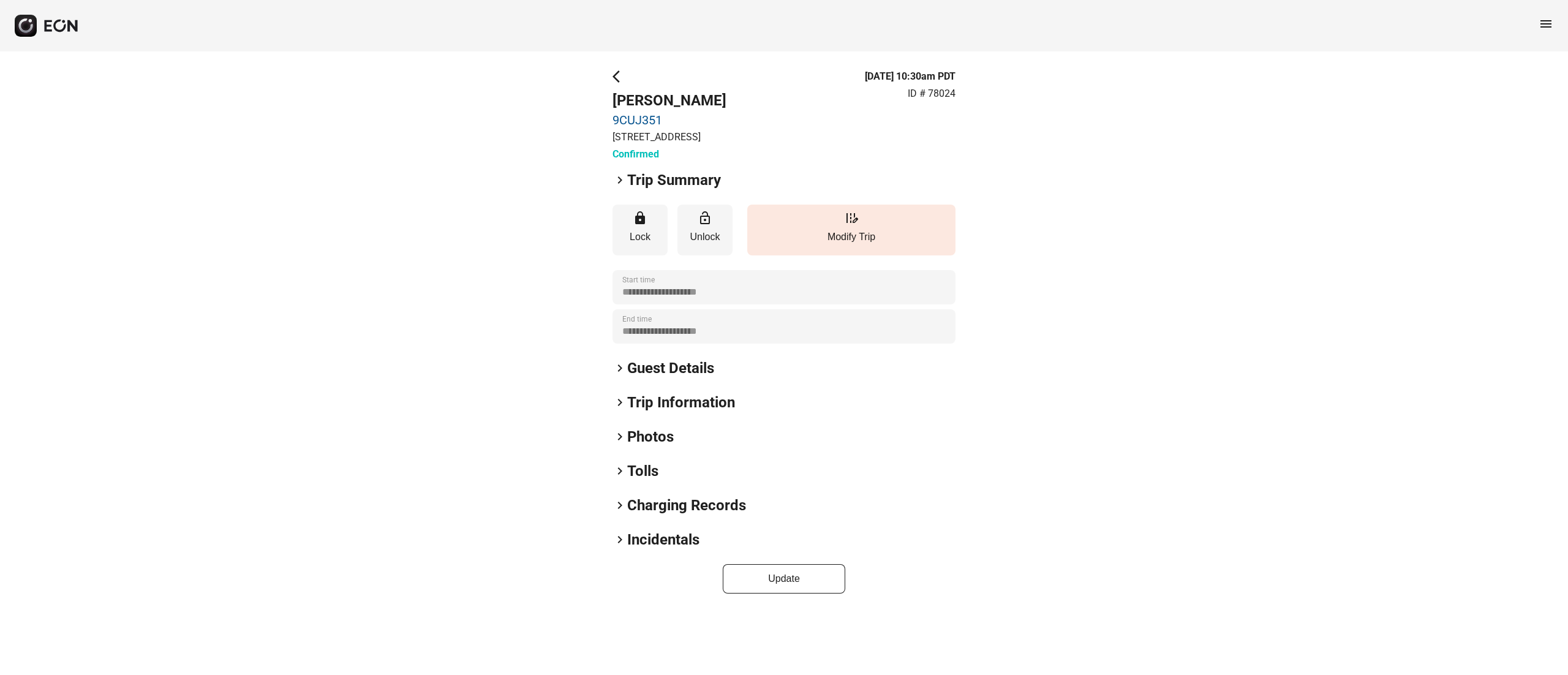
click at [694, 188] on h2 "Trip Summary" at bounding box center [674, 180] width 93 height 20
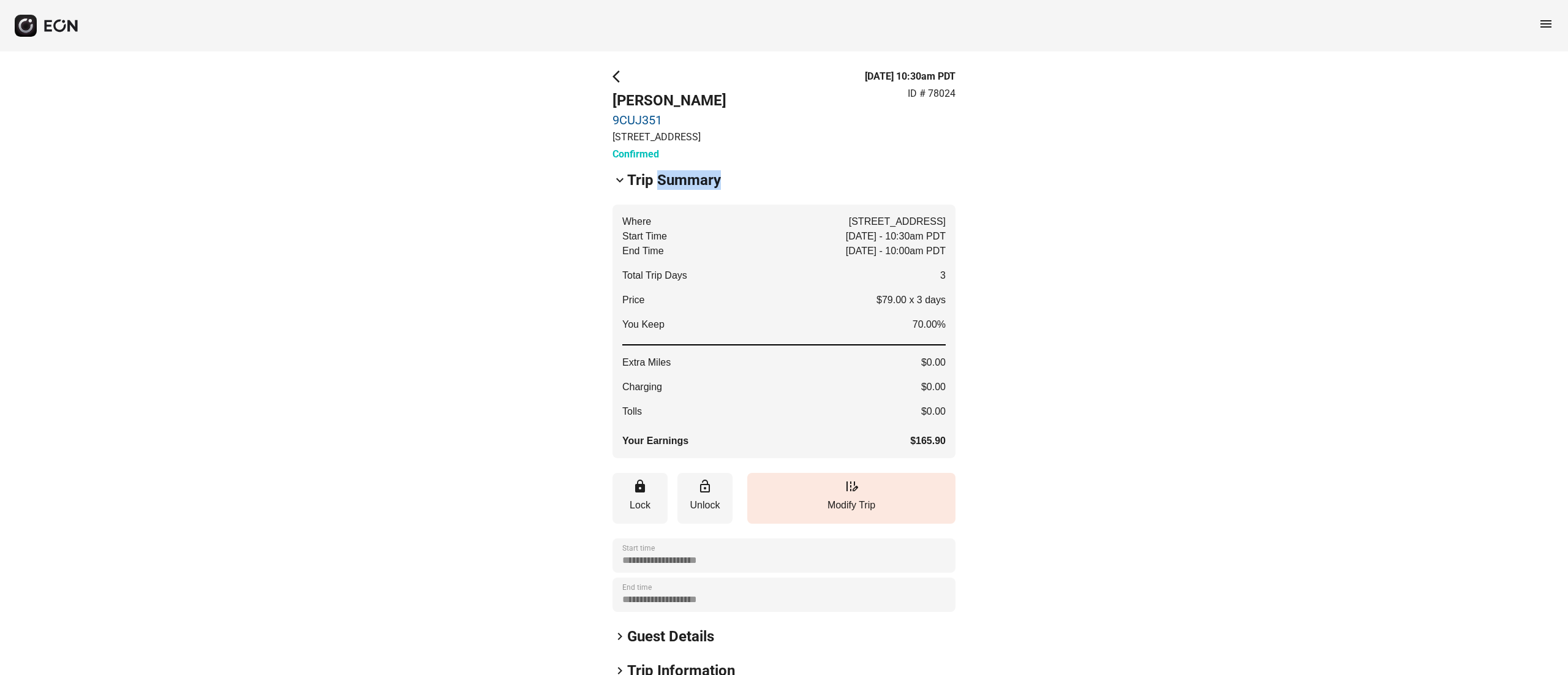
click at [694, 188] on h2 "Trip Summary" at bounding box center [674, 180] width 93 height 20
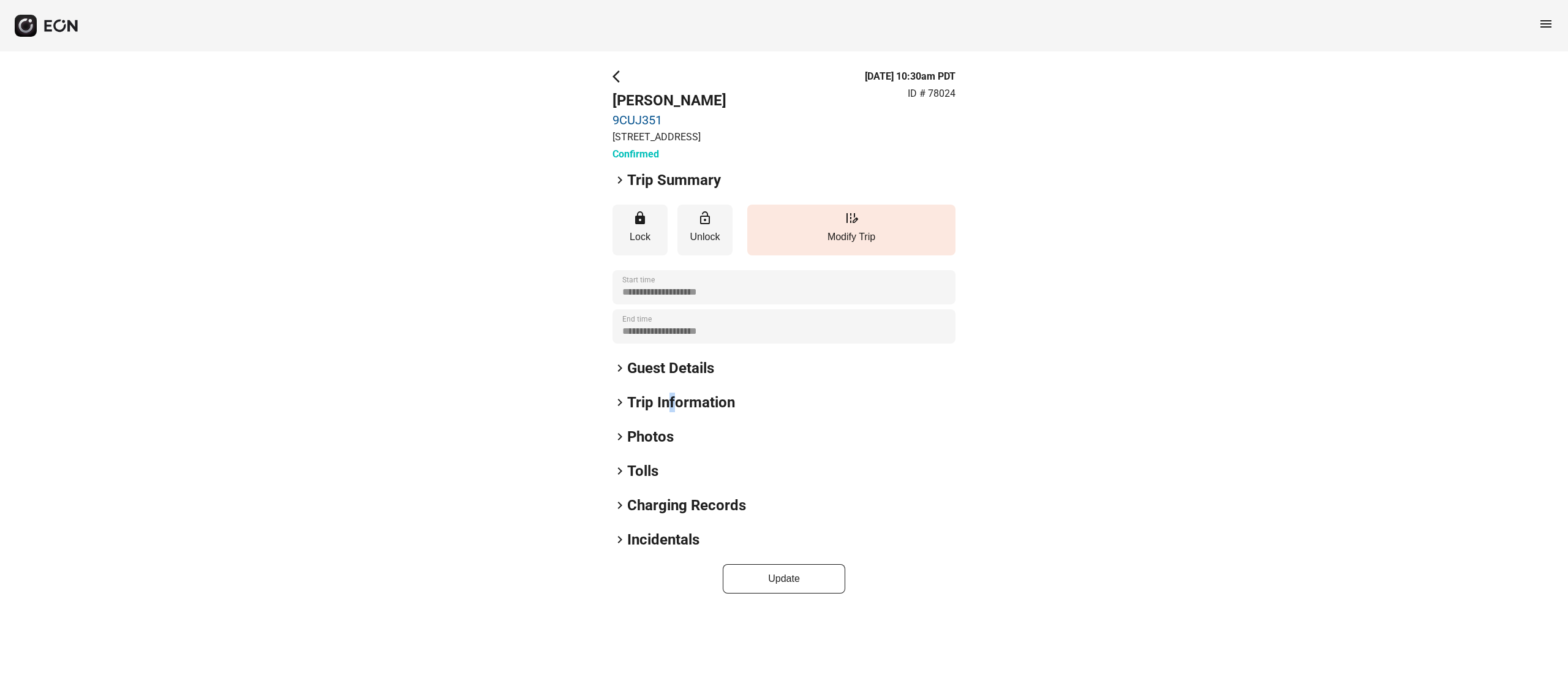
click at [673, 408] on h2 "Trip Information" at bounding box center [681, 402] width 107 height 20
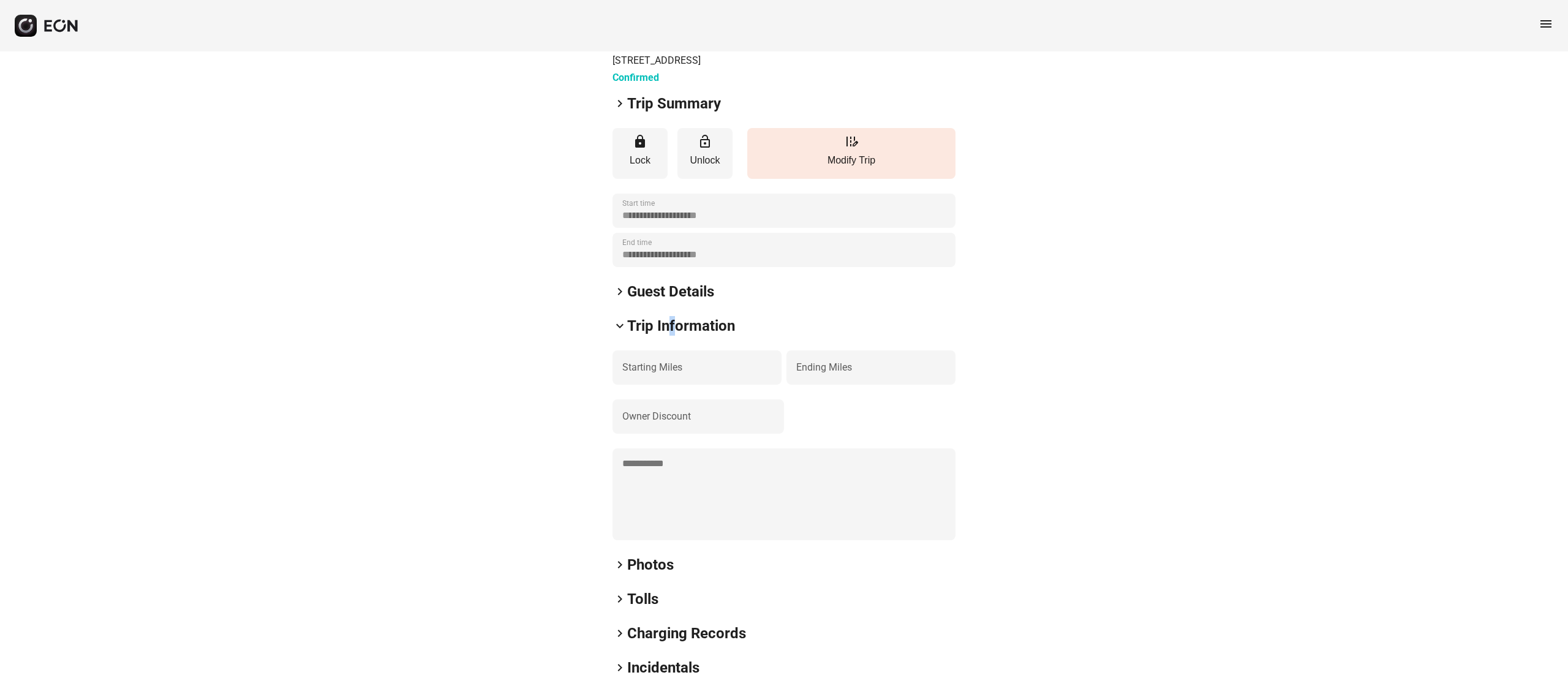
scroll to position [140, 0]
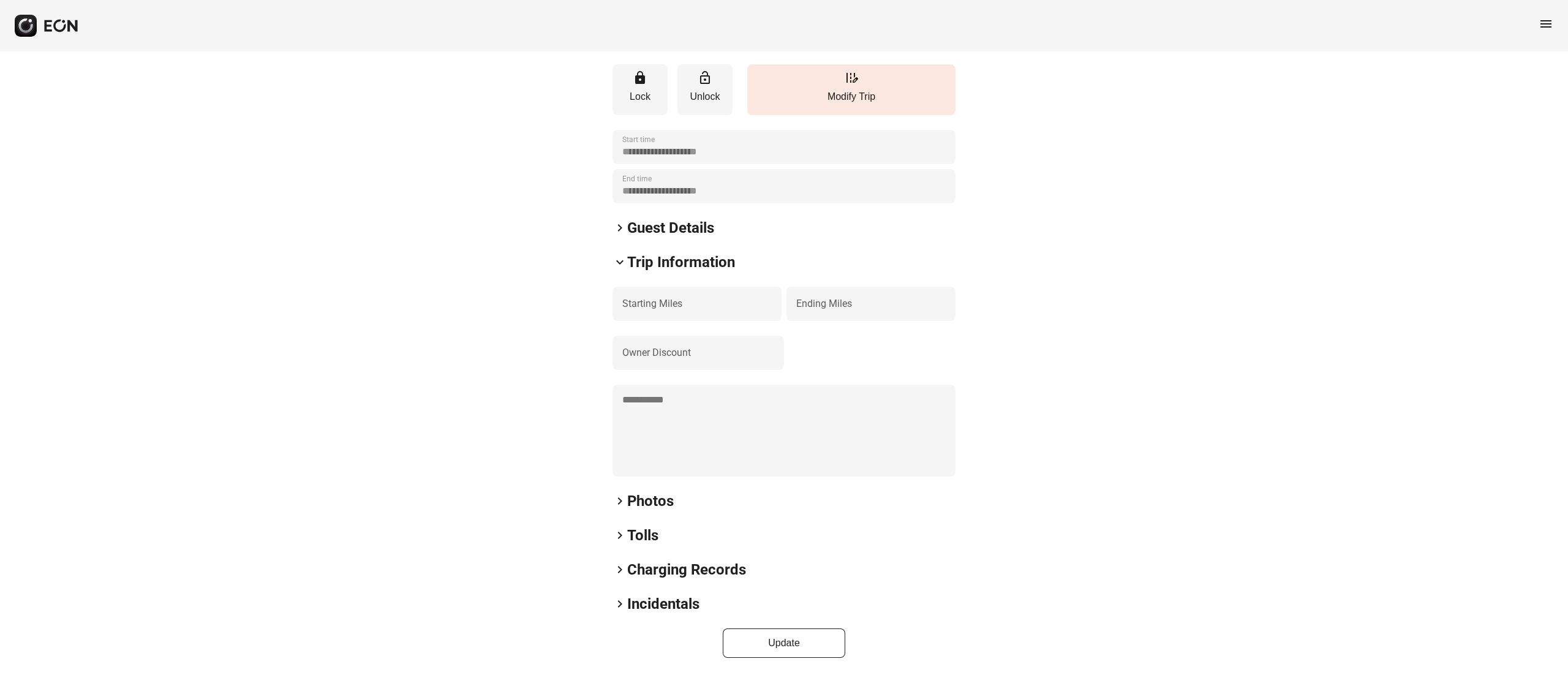
click at [692, 252] on h2 "Trip Information" at bounding box center [681, 262] width 107 height 20
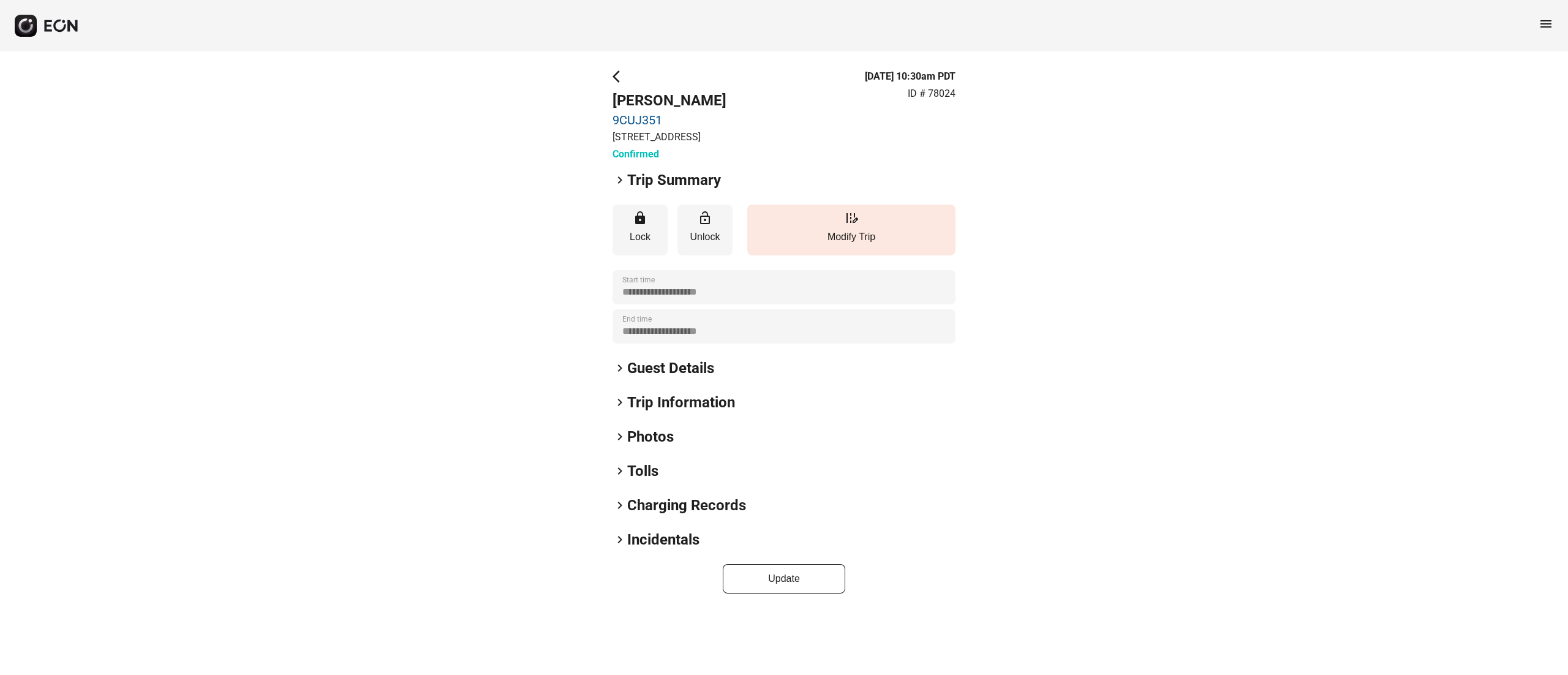
click at [632, 119] on link "9CUJ351" at bounding box center [670, 120] width 114 height 15
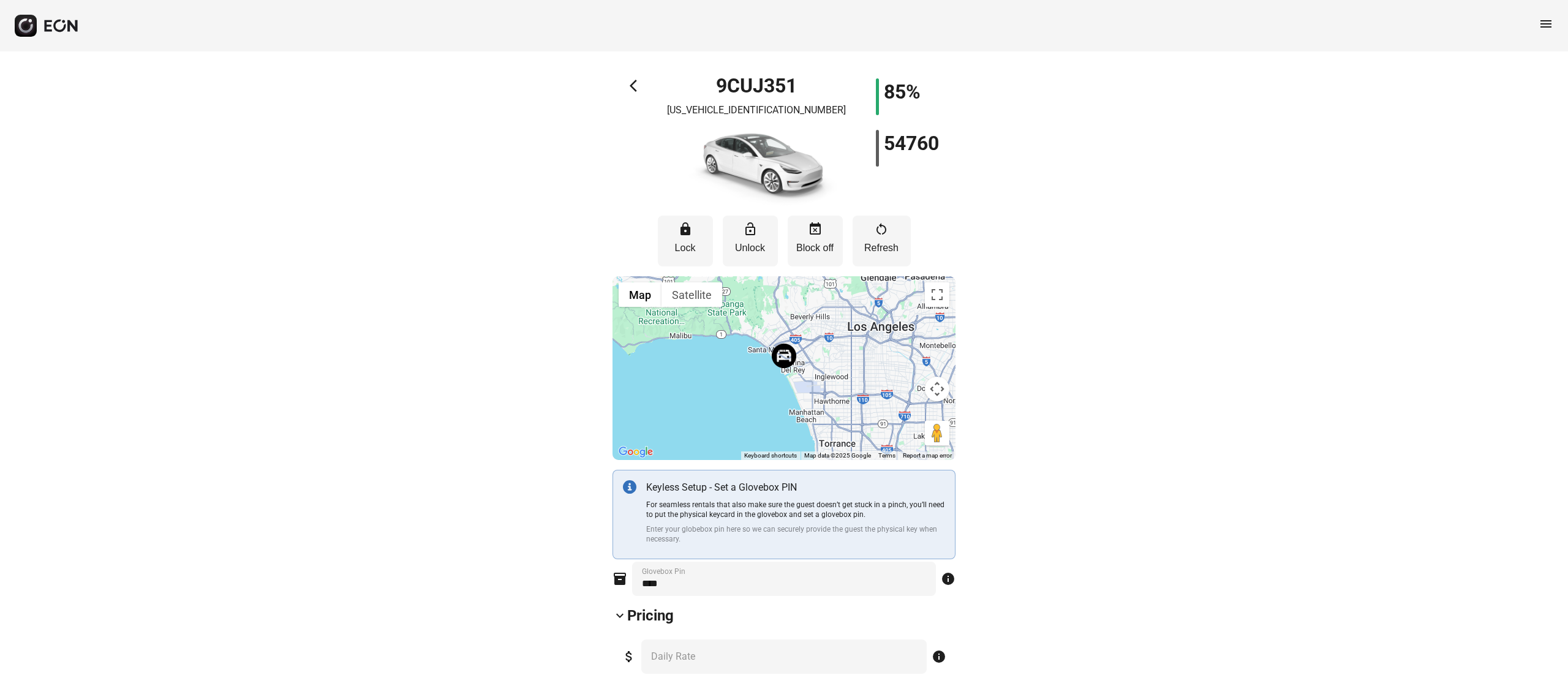
click at [807, 391] on div at bounding box center [784, 368] width 343 height 183
click at [632, 297] on button "Map" at bounding box center [640, 295] width 43 height 25
click at [782, 348] on img at bounding box center [784, 356] width 25 height 25
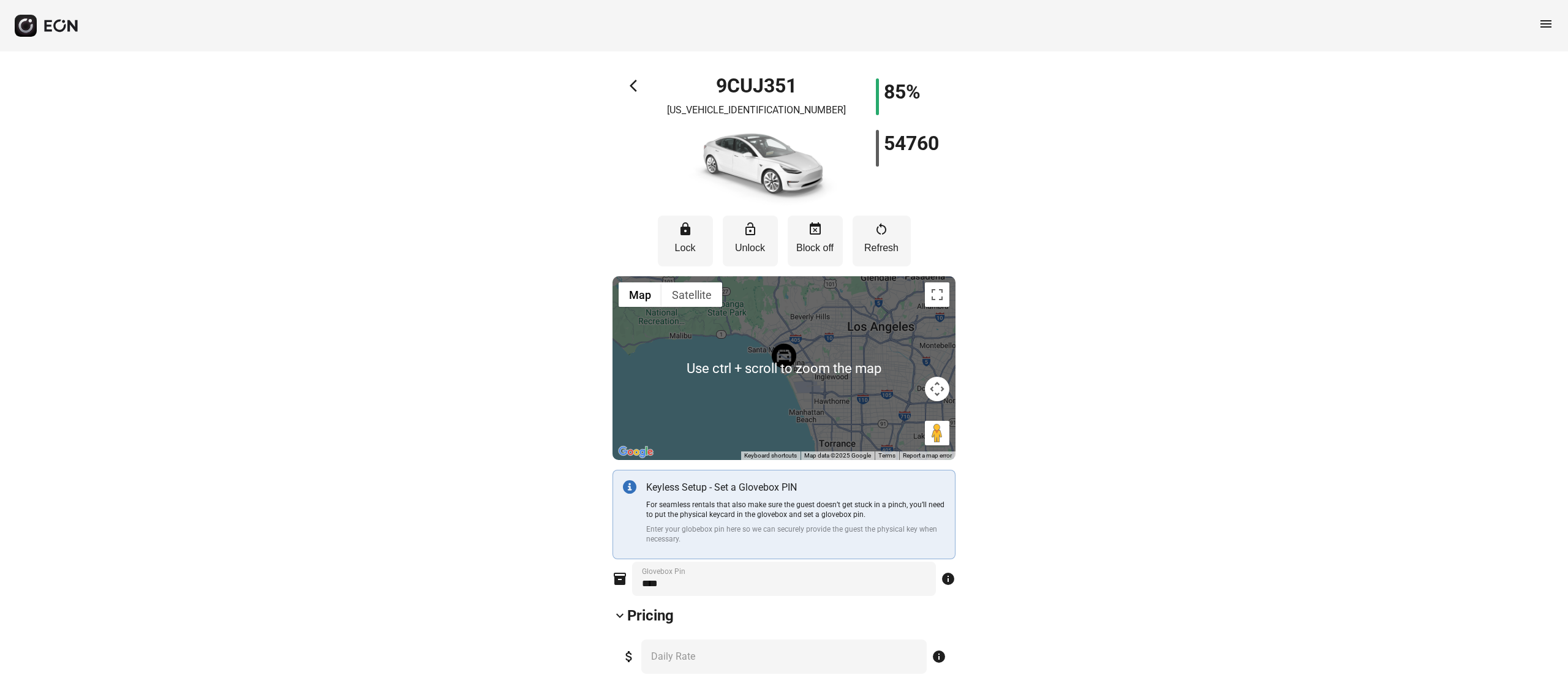
click at [932, 397] on button "Map camera controls" at bounding box center [937, 389] width 25 height 25
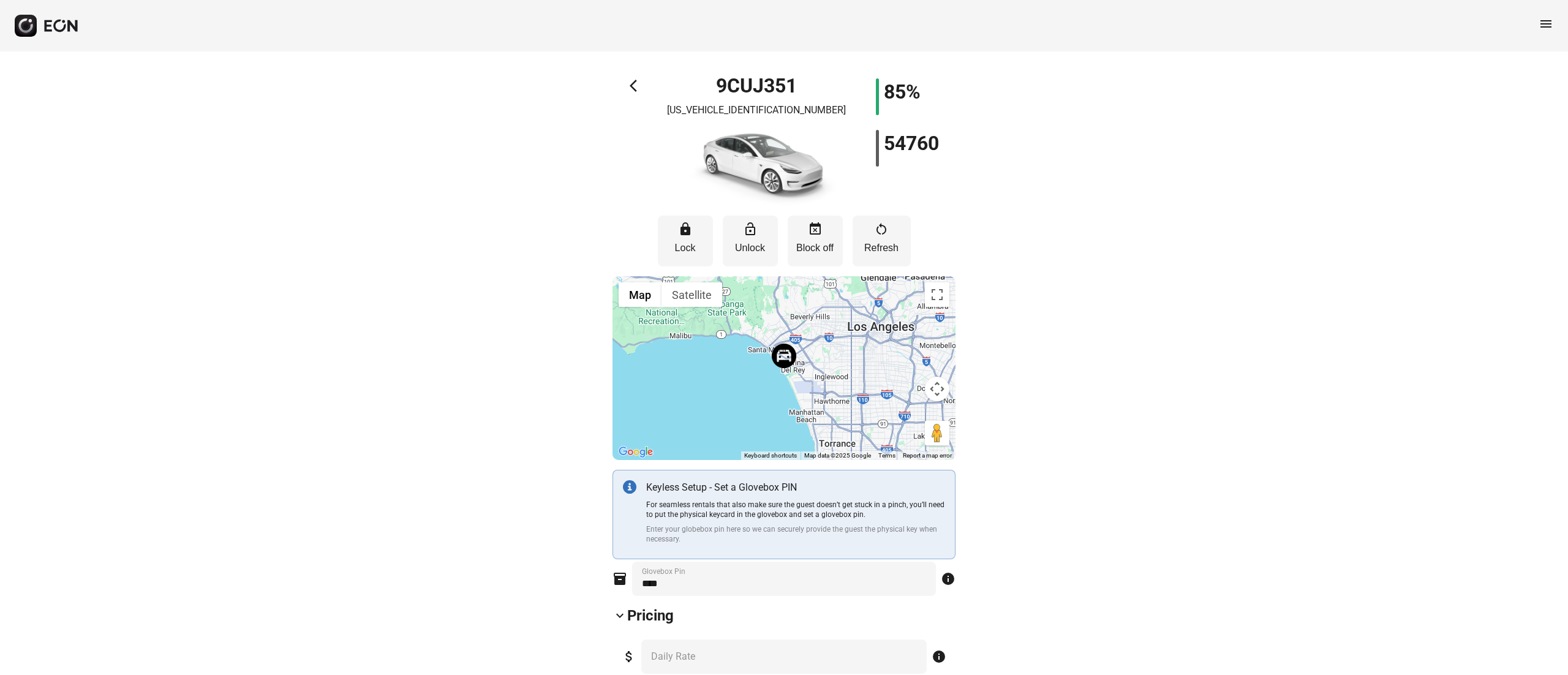
click at [789, 354] on img at bounding box center [784, 356] width 25 height 25
click at [933, 387] on button "Map camera controls" at bounding box center [937, 389] width 25 height 25
click at [913, 364] on button "Zoom in" at bounding box center [907, 359] width 25 height 25
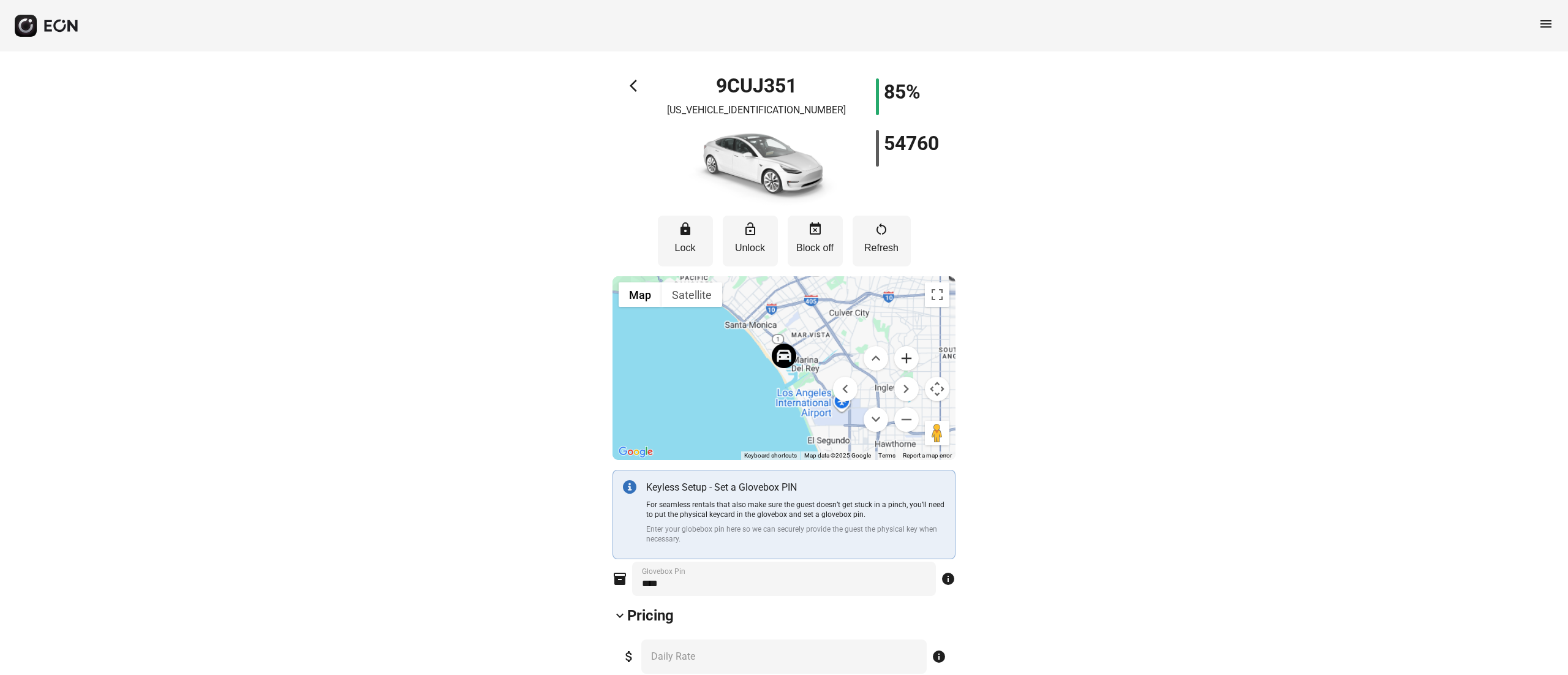
click at [913, 364] on button "Zoom in" at bounding box center [907, 359] width 25 height 25
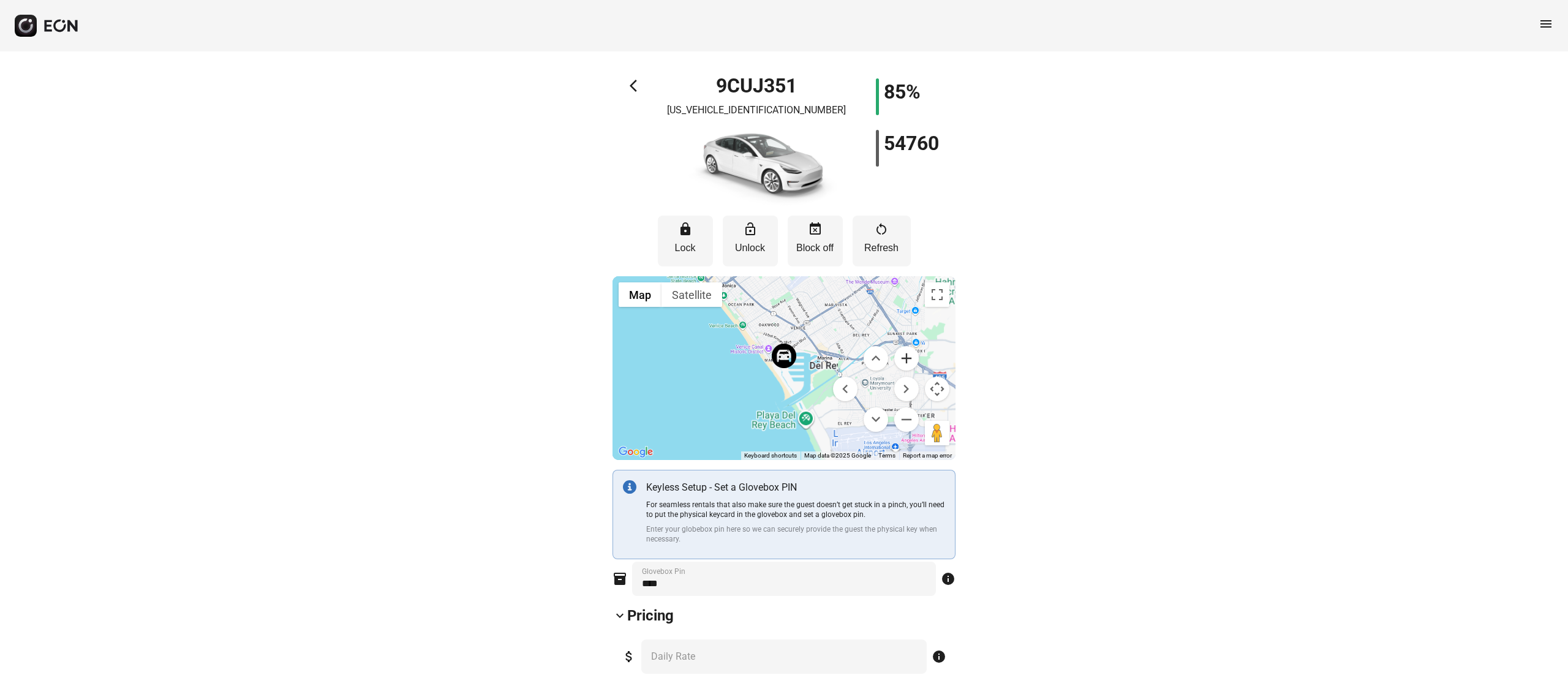
click at [913, 364] on button "Zoom in" at bounding box center [907, 359] width 25 height 25
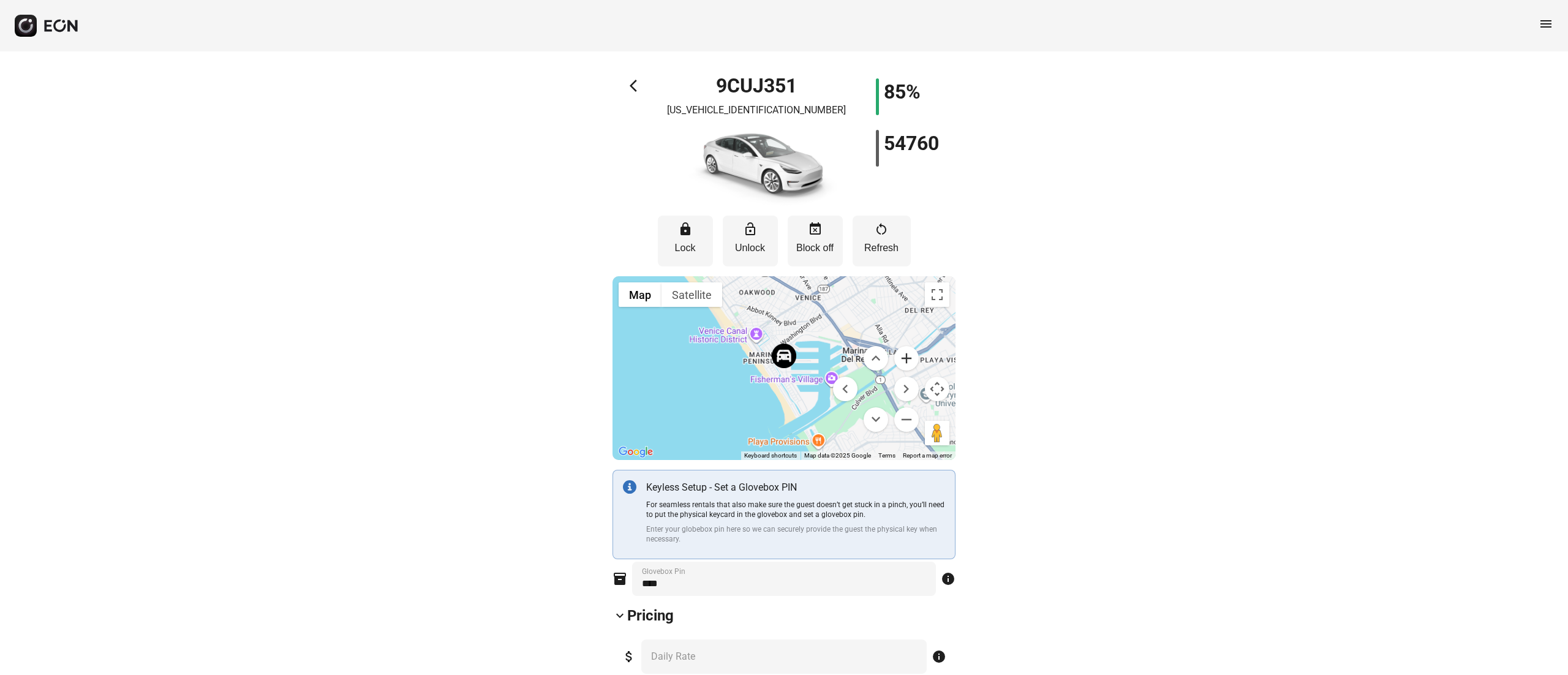
click at [913, 364] on button "Zoom in" at bounding box center [907, 359] width 25 height 25
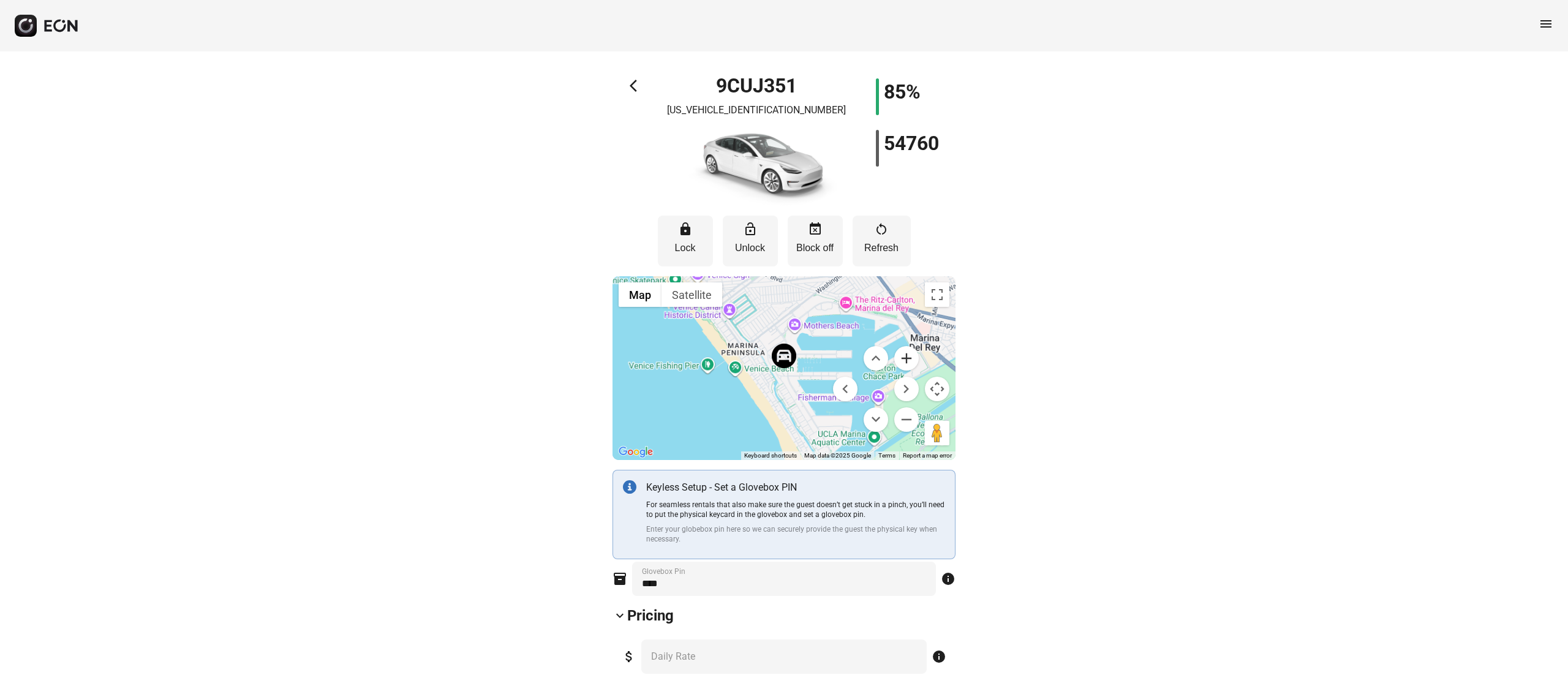
click at [913, 364] on button "Zoom in" at bounding box center [907, 359] width 25 height 25
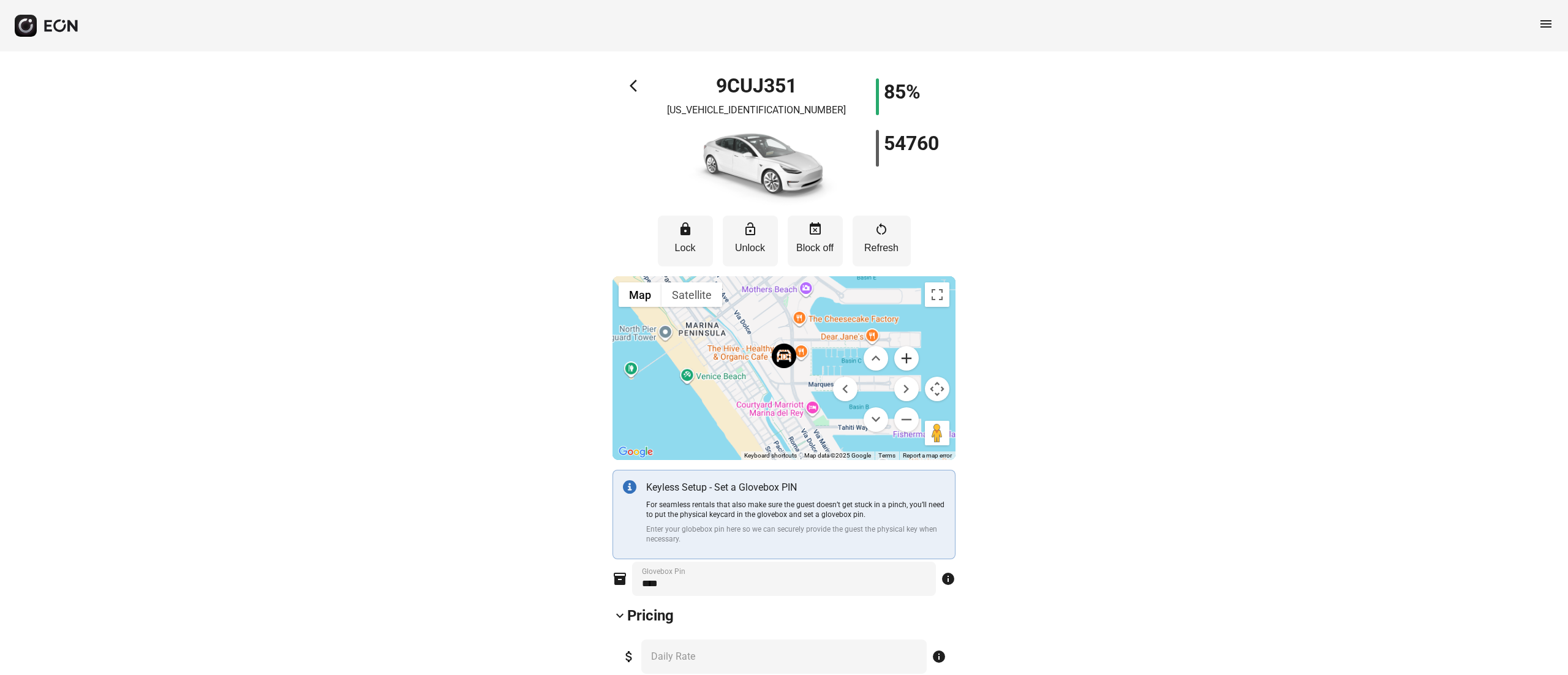
click at [913, 364] on button "Zoom in" at bounding box center [907, 359] width 25 height 25
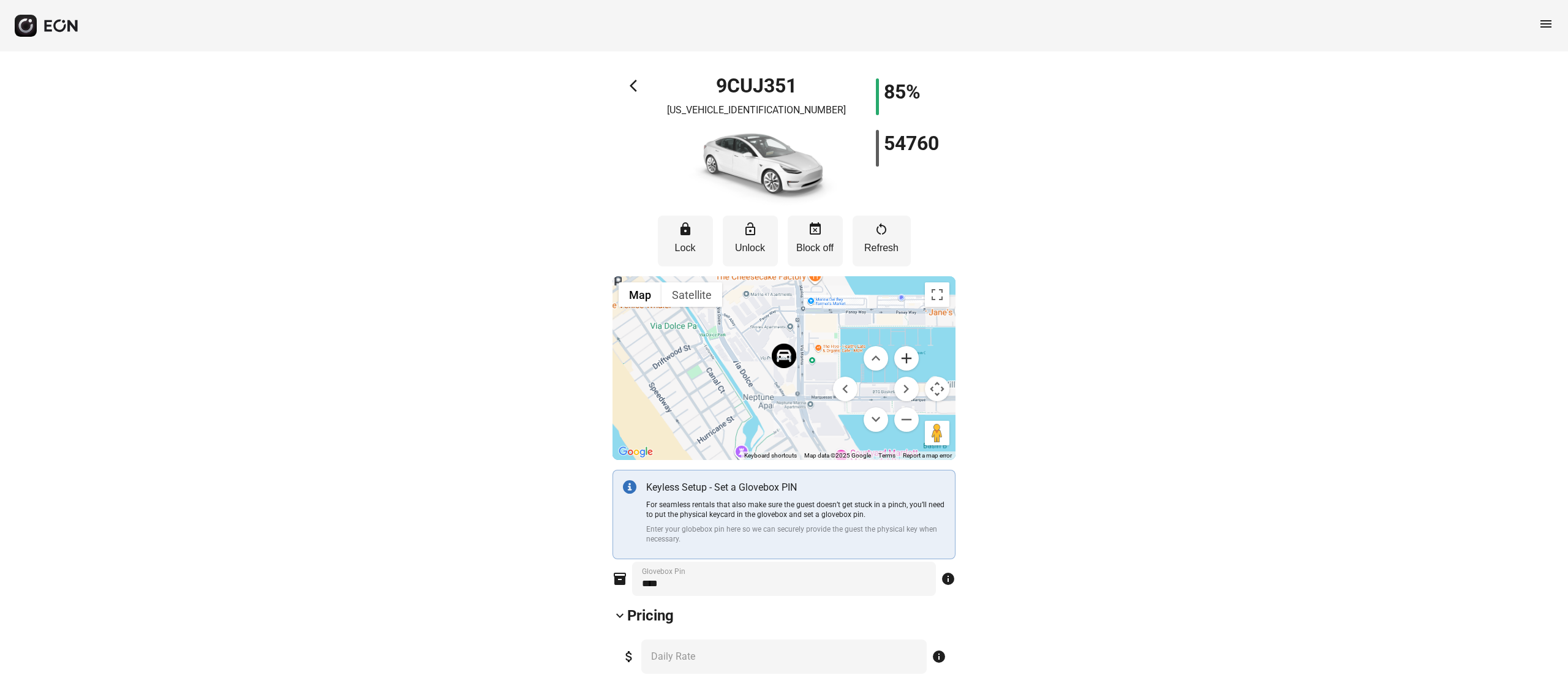
click at [913, 364] on button "Zoom in" at bounding box center [907, 359] width 25 height 25
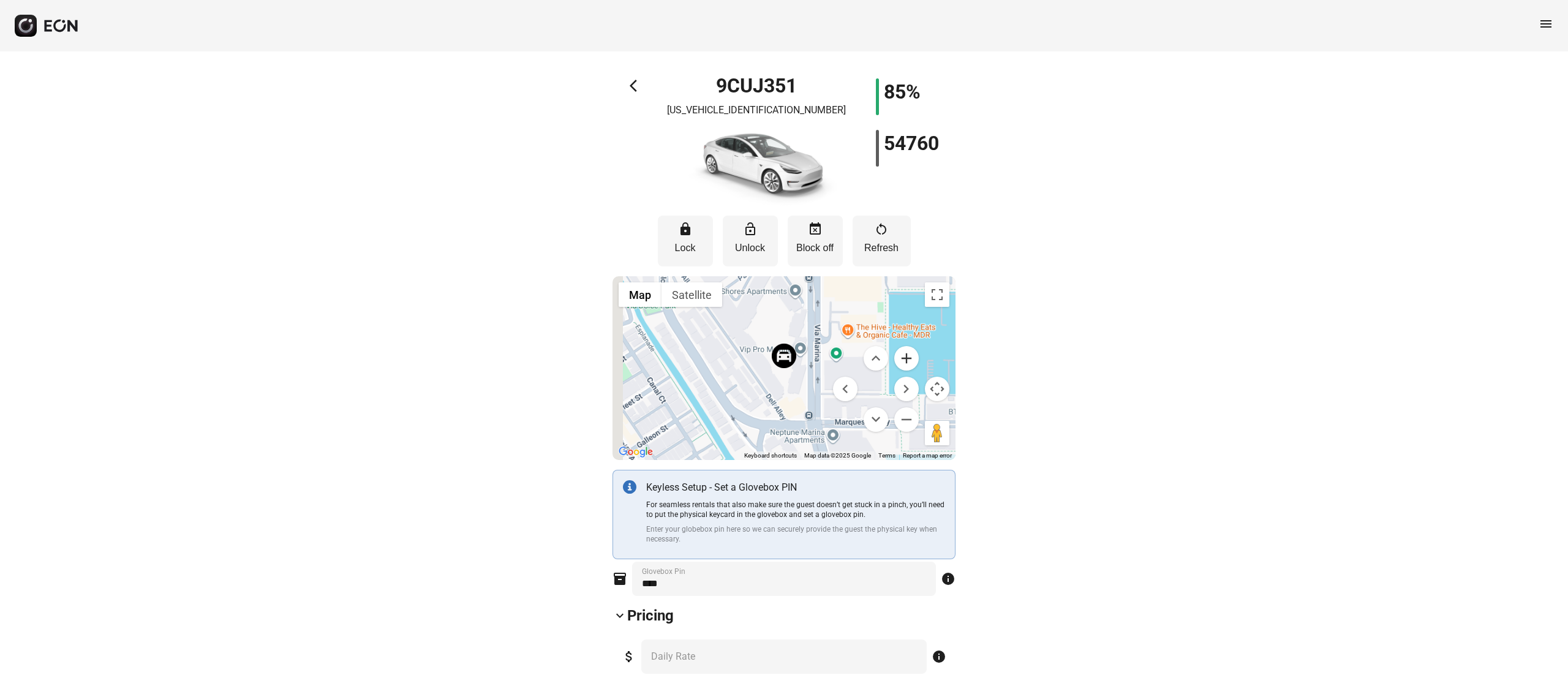
click at [913, 364] on button "Zoom in" at bounding box center [907, 359] width 25 height 25
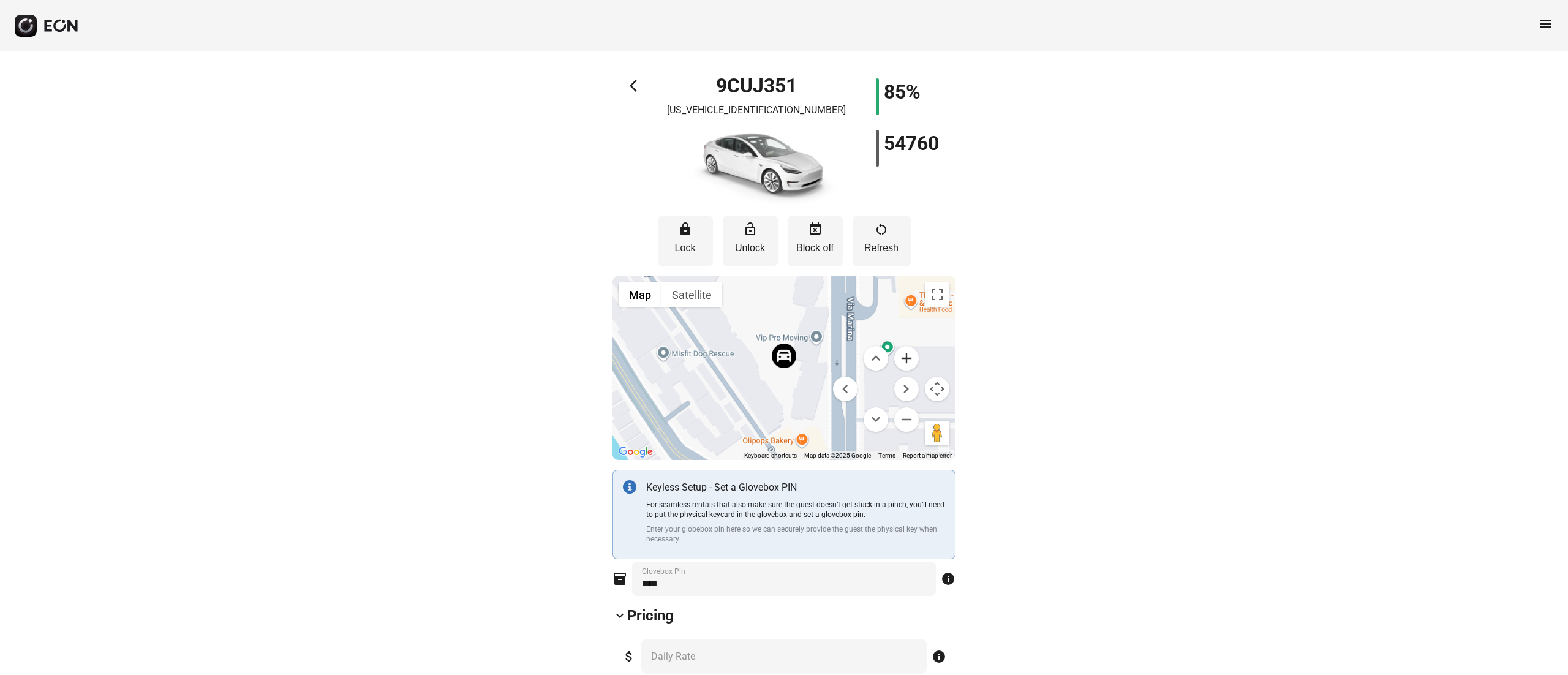
click at [913, 364] on button "Zoom in" at bounding box center [907, 359] width 25 height 25
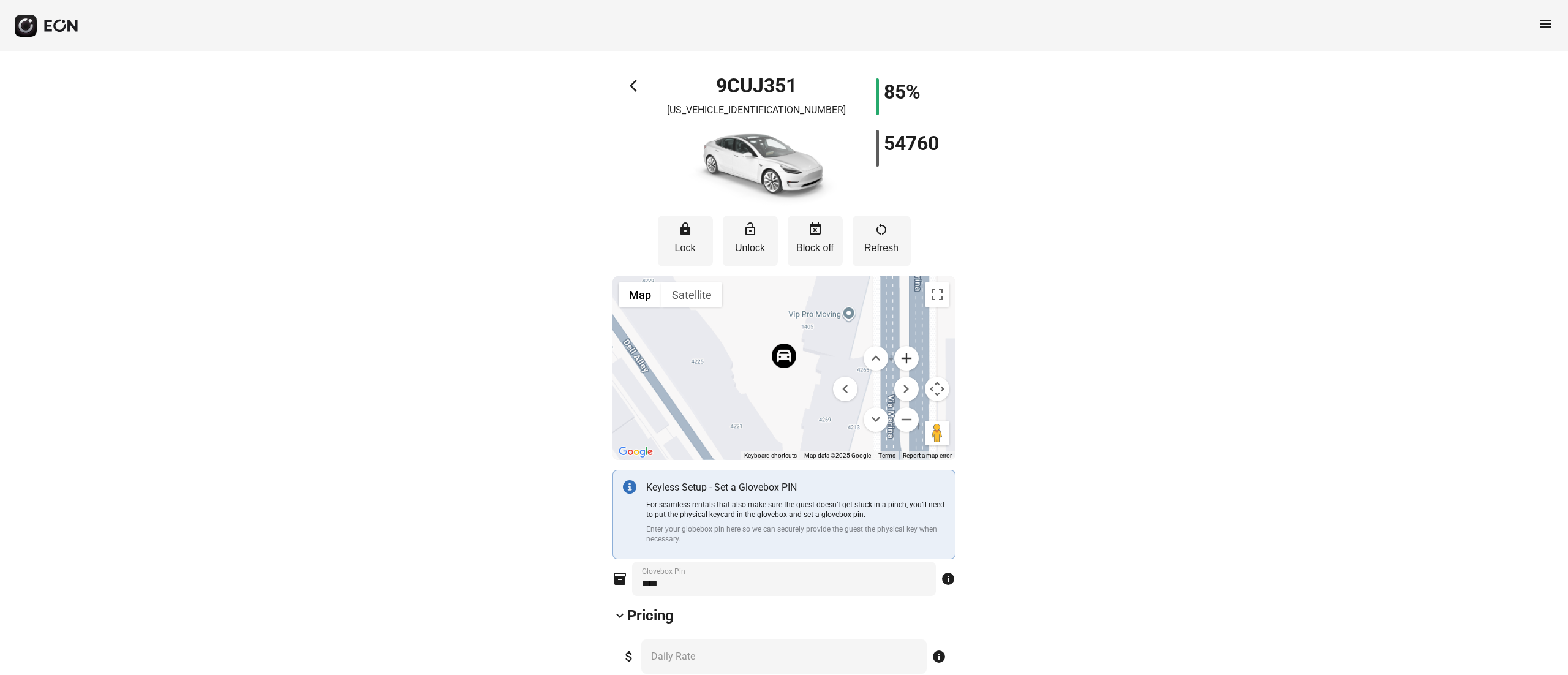
click at [913, 364] on button "Zoom in" at bounding box center [907, 359] width 25 height 25
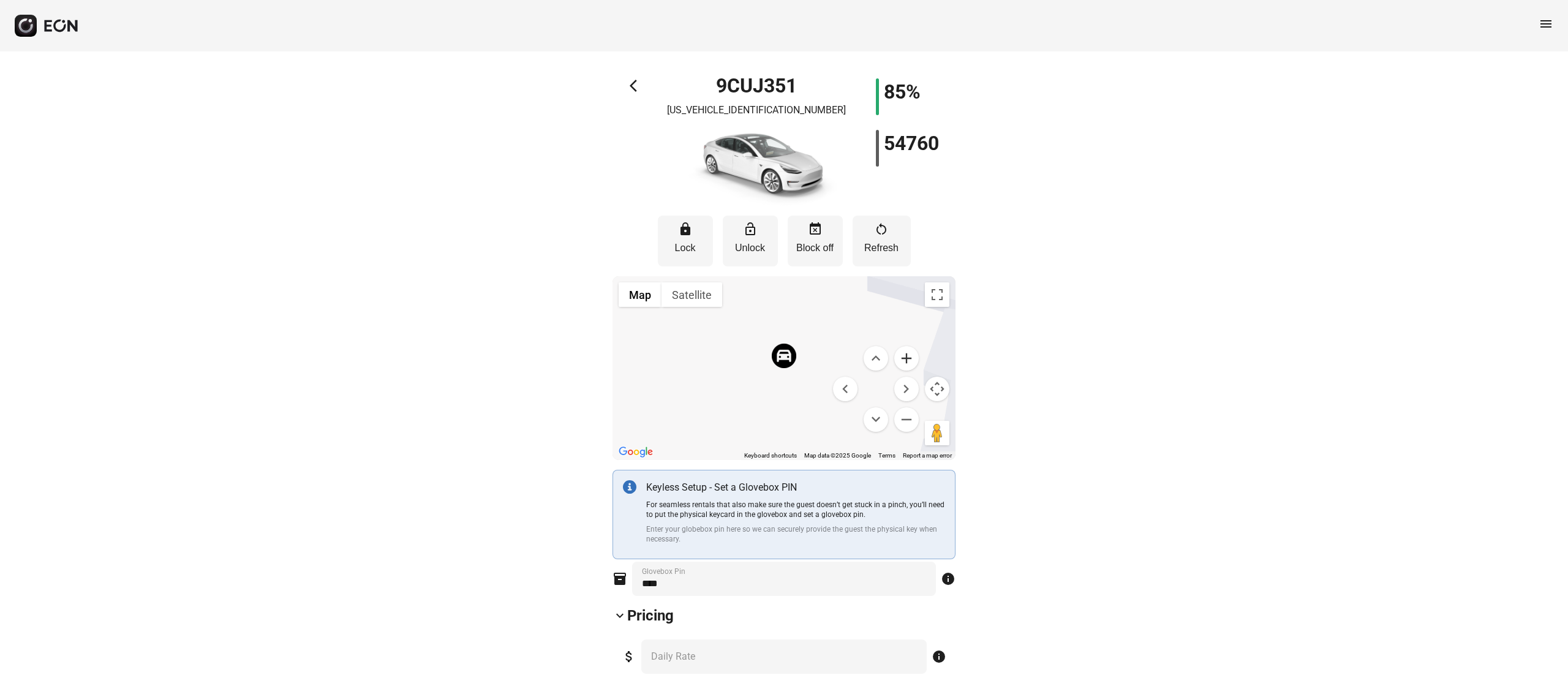
click at [913, 364] on button "Zoom in" at bounding box center [907, 359] width 25 height 25
click at [903, 416] on button "Zoom out" at bounding box center [907, 420] width 25 height 25
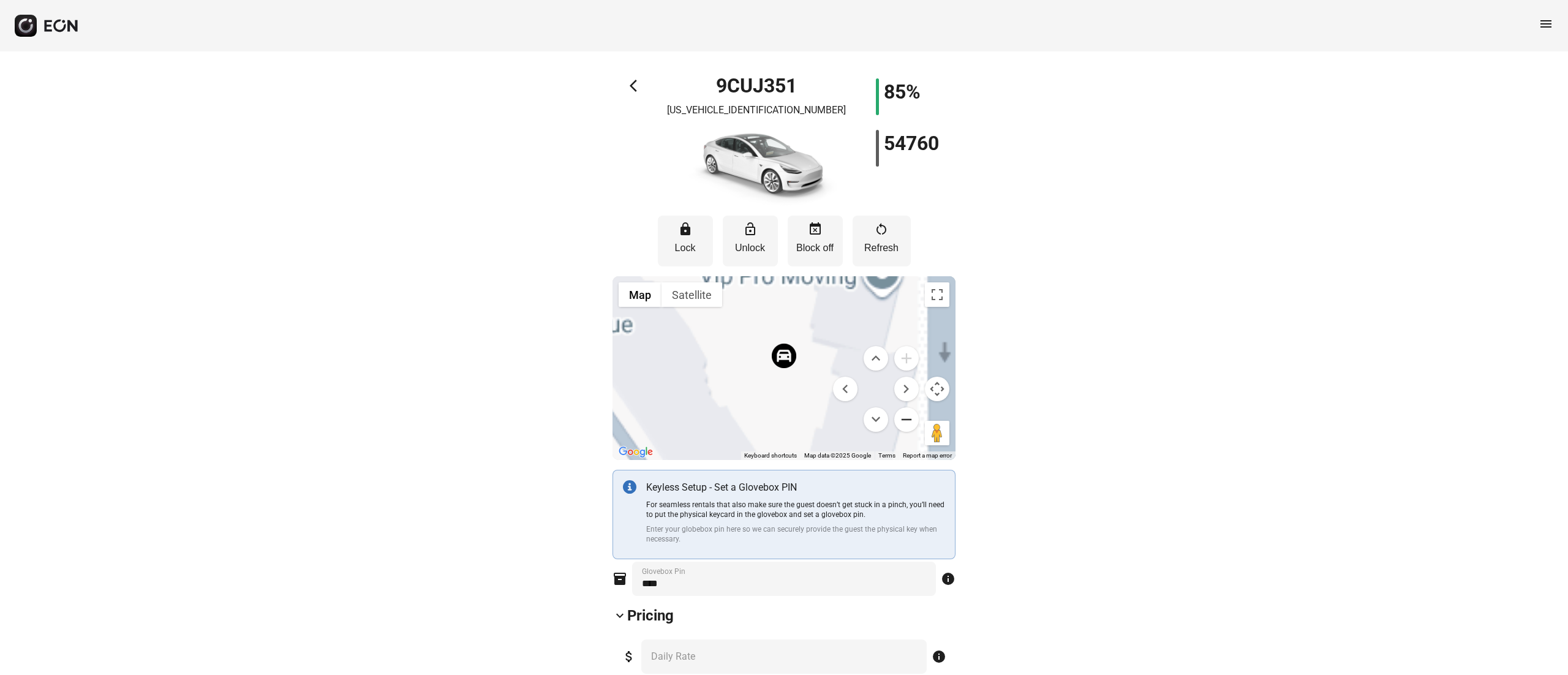
click at [903, 416] on button "Zoom out" at bounding box center [907, 420] width 25 height 25
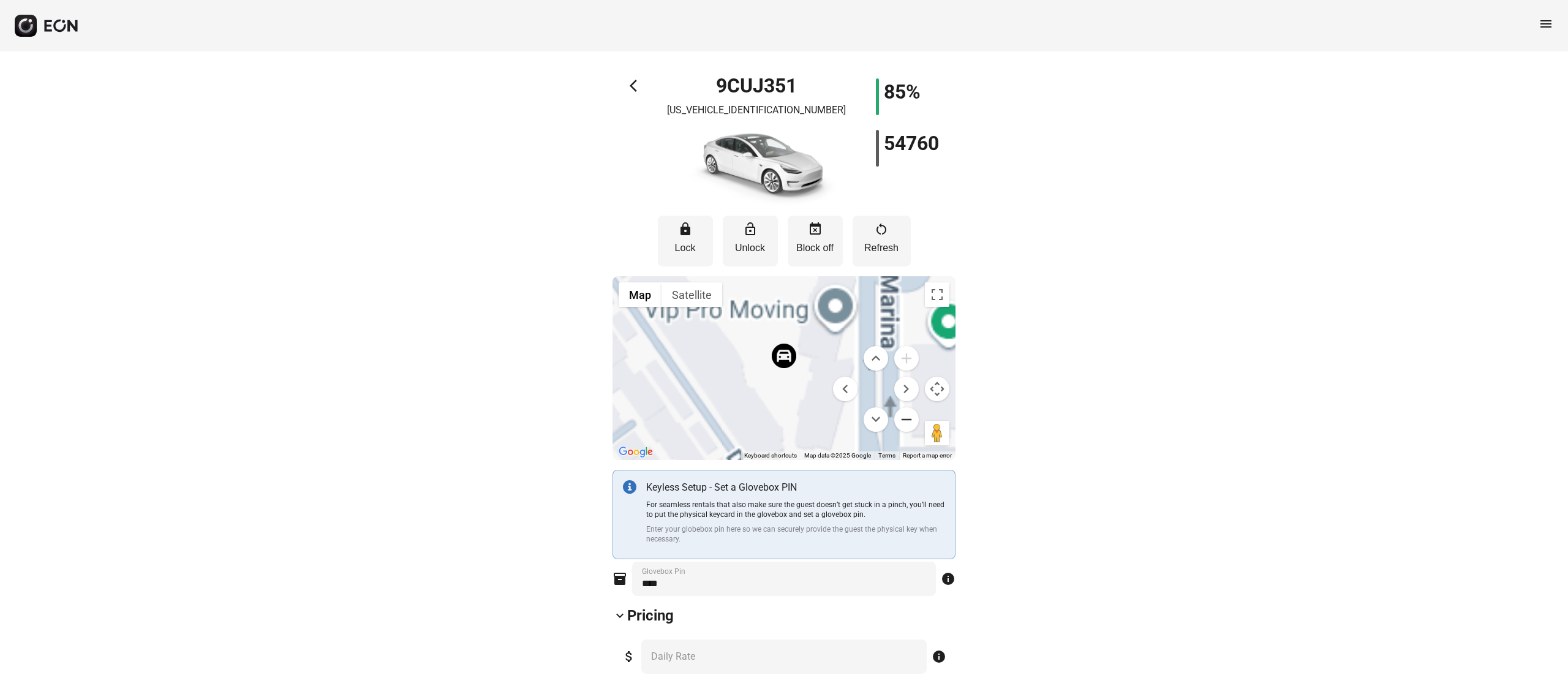
click at [903, 416] on button "Zoom out" at bounding box center [907, 420] width 25 height 25
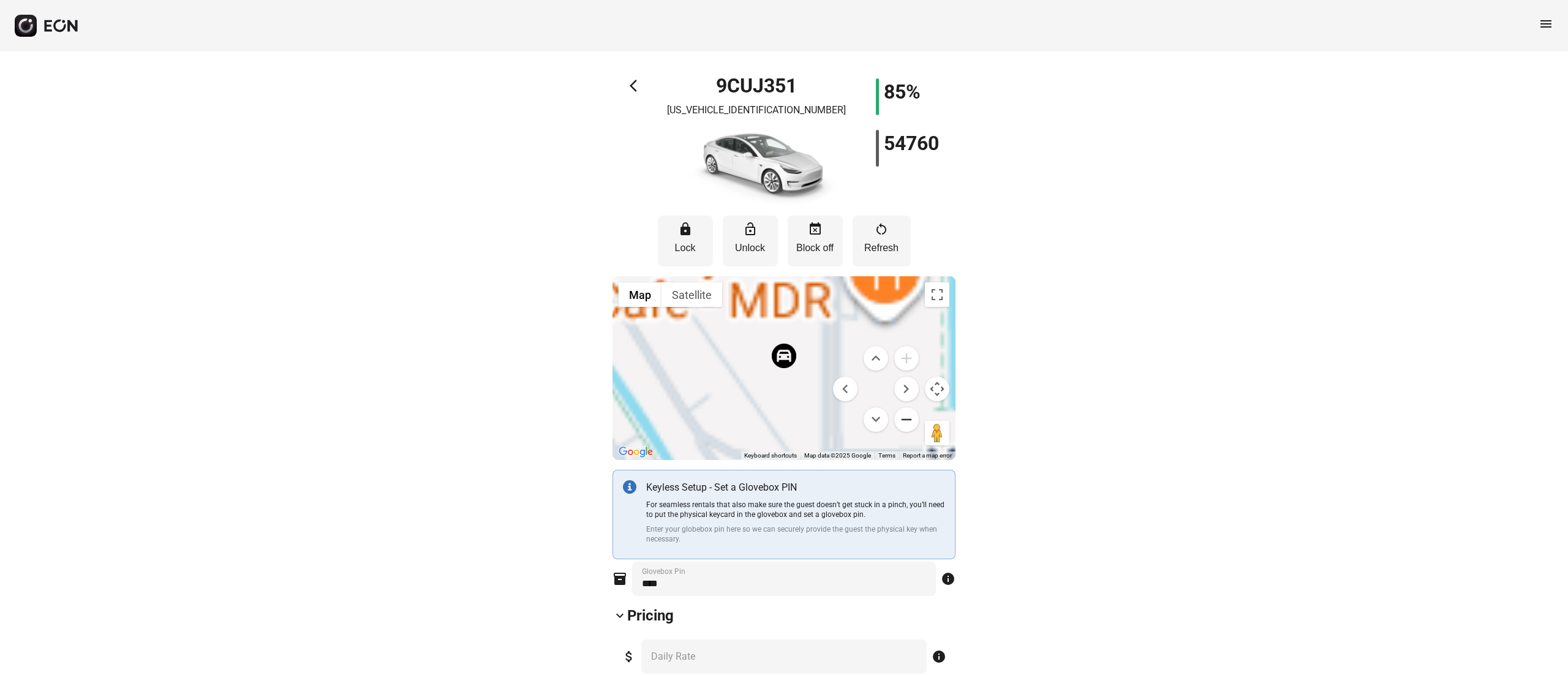
click at [903, 416] on button "Zoom out" at bounding box center [907, 420] width 25 height 25
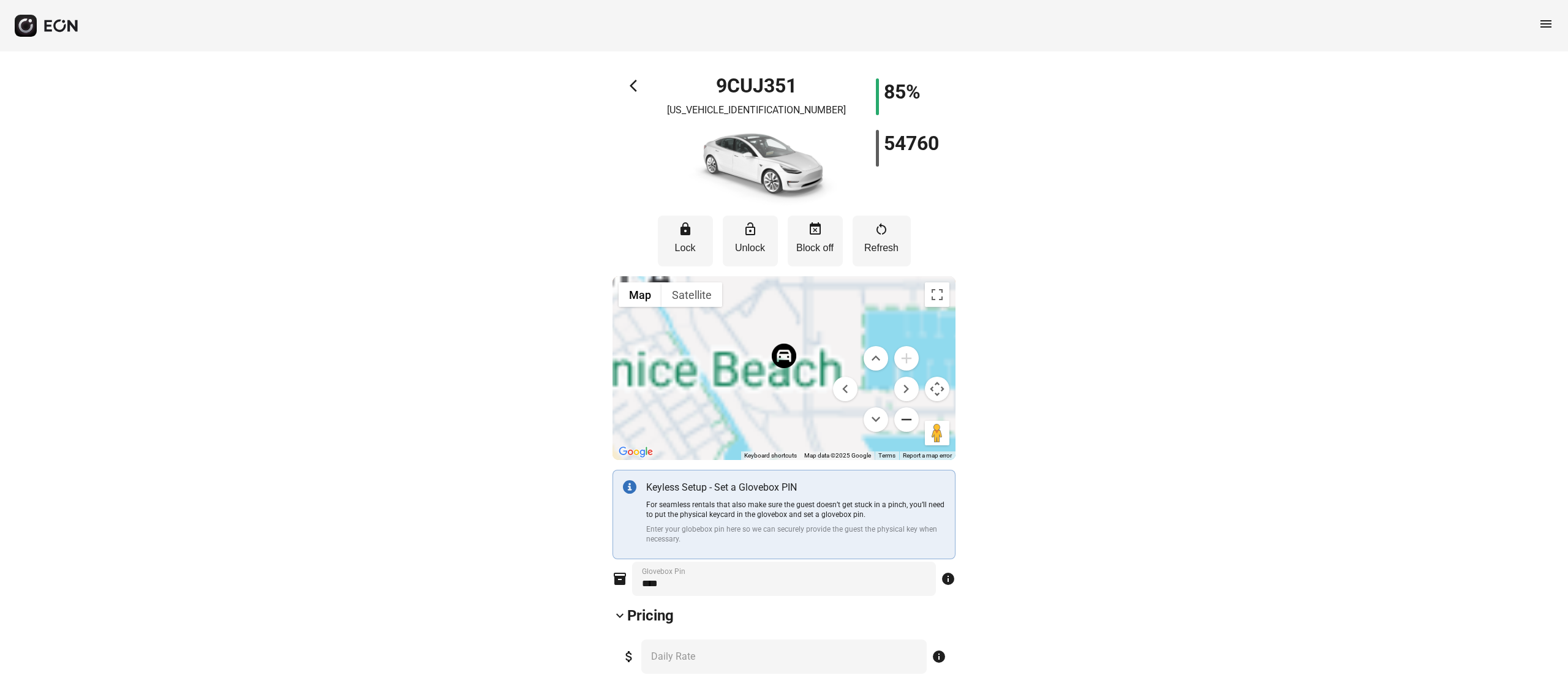
click at [903, 416] on button "Zoom out" at bounding box center [907, 420] width 25 height 25
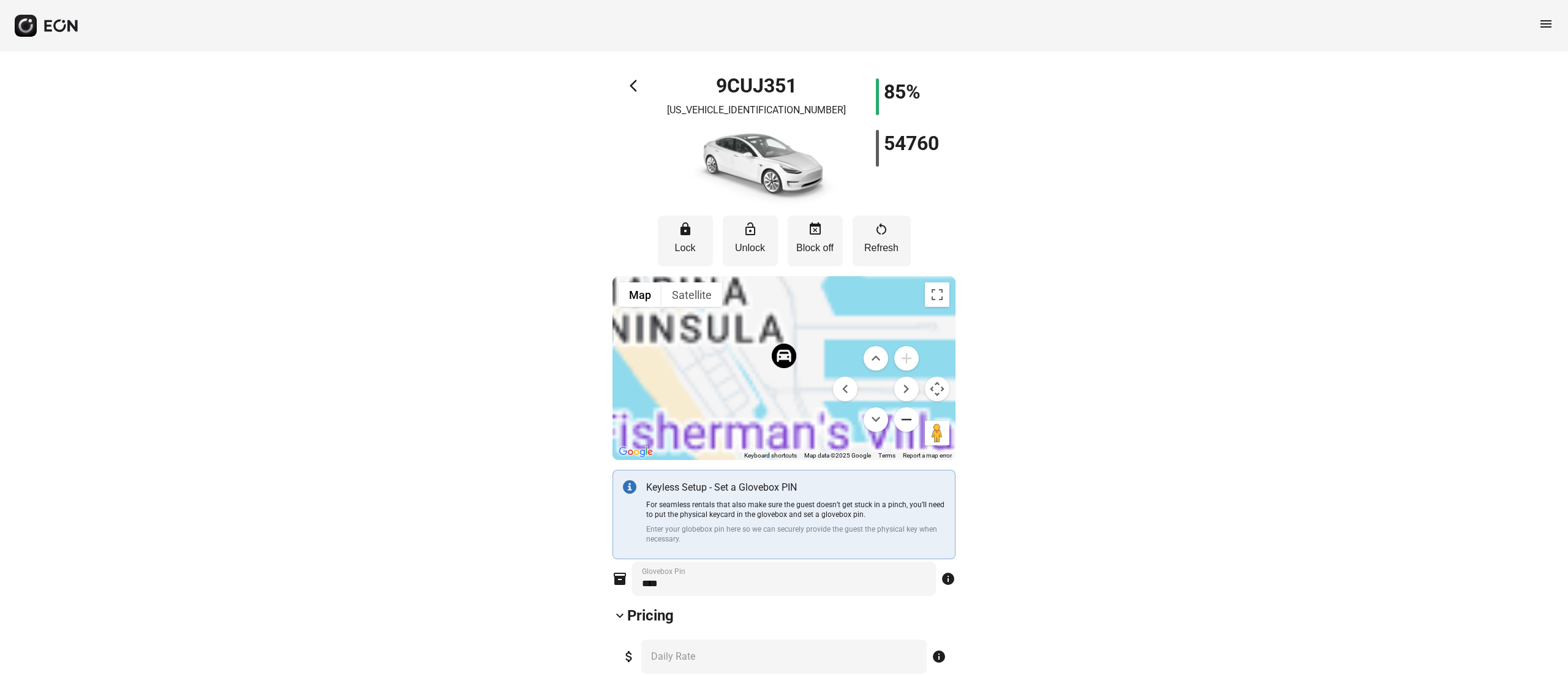
click at [903, 416] on button "Zoom out" at bounding box center [907, 420] width 25 height 25
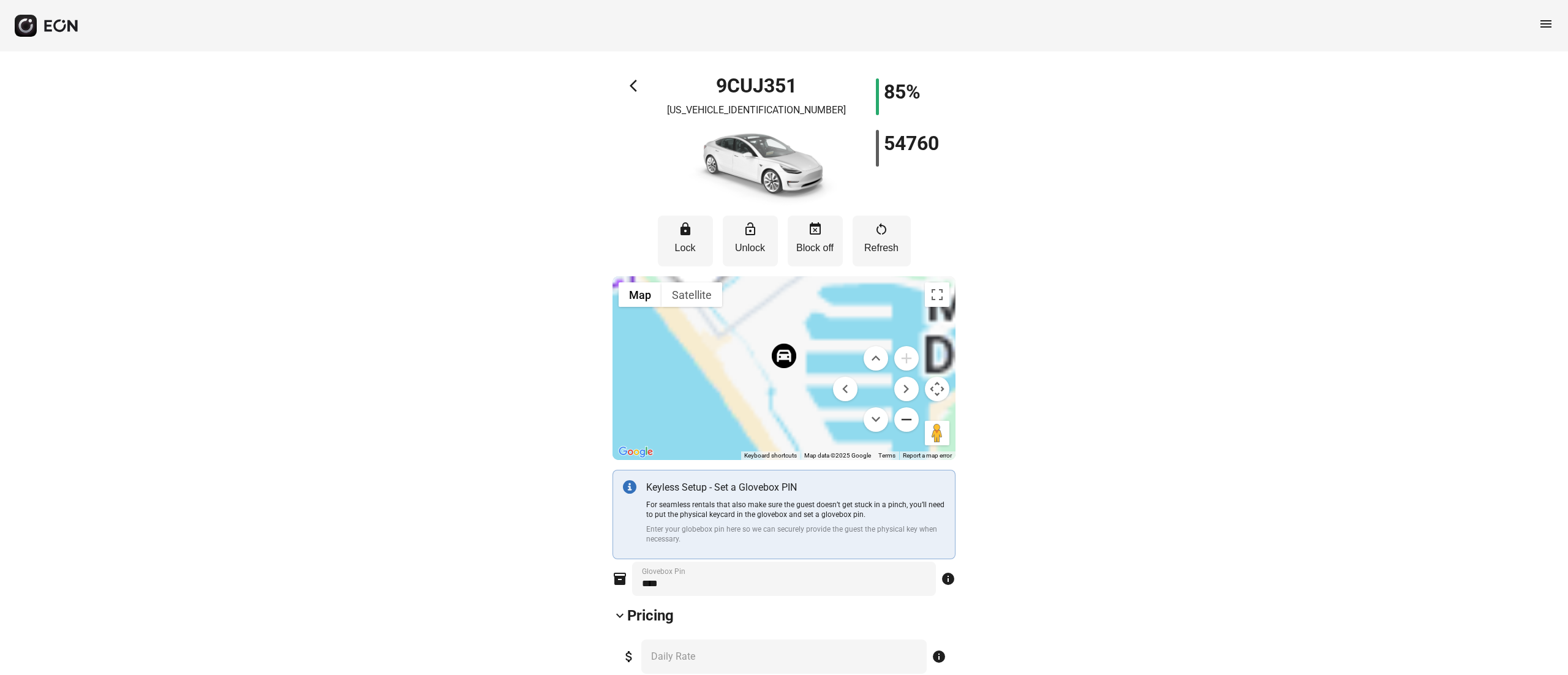
click at [903, 416] on button "Zoom out" at bounding box center [907, 420] width 25 height 25
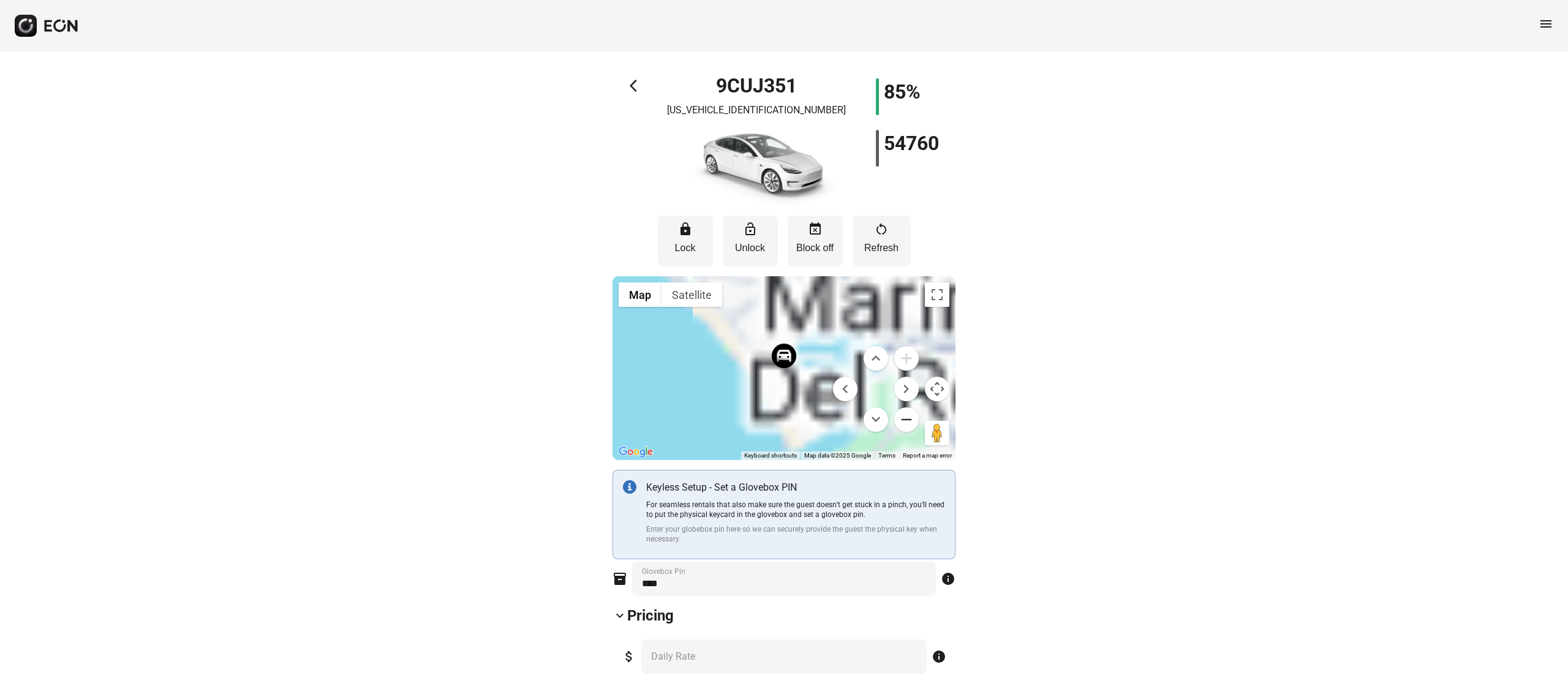
click at [903, 416] on button "Zoom out" at bounding box center [907, 420] width 25 height 25
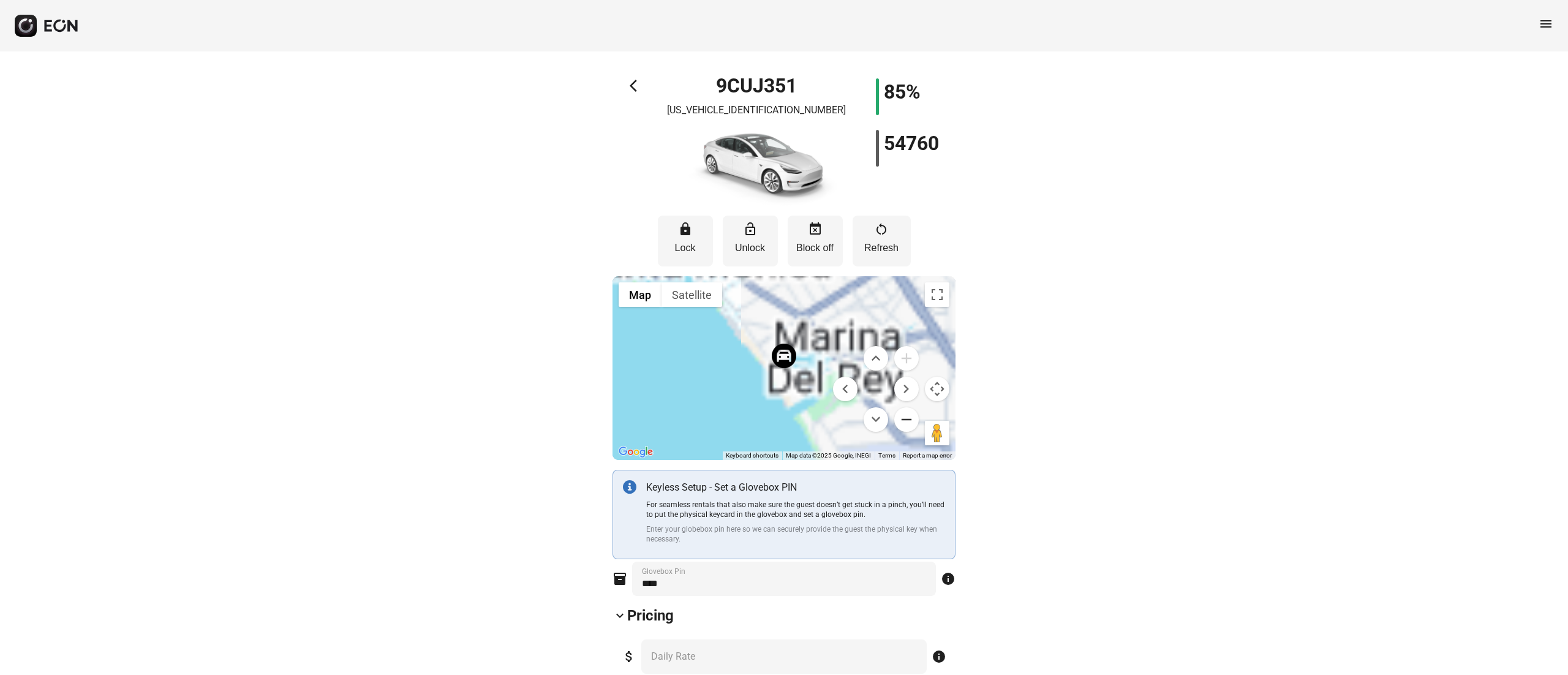
click at [903, 416] on button "Zoom out" at bounding box center [907, 420] width 25 height 25
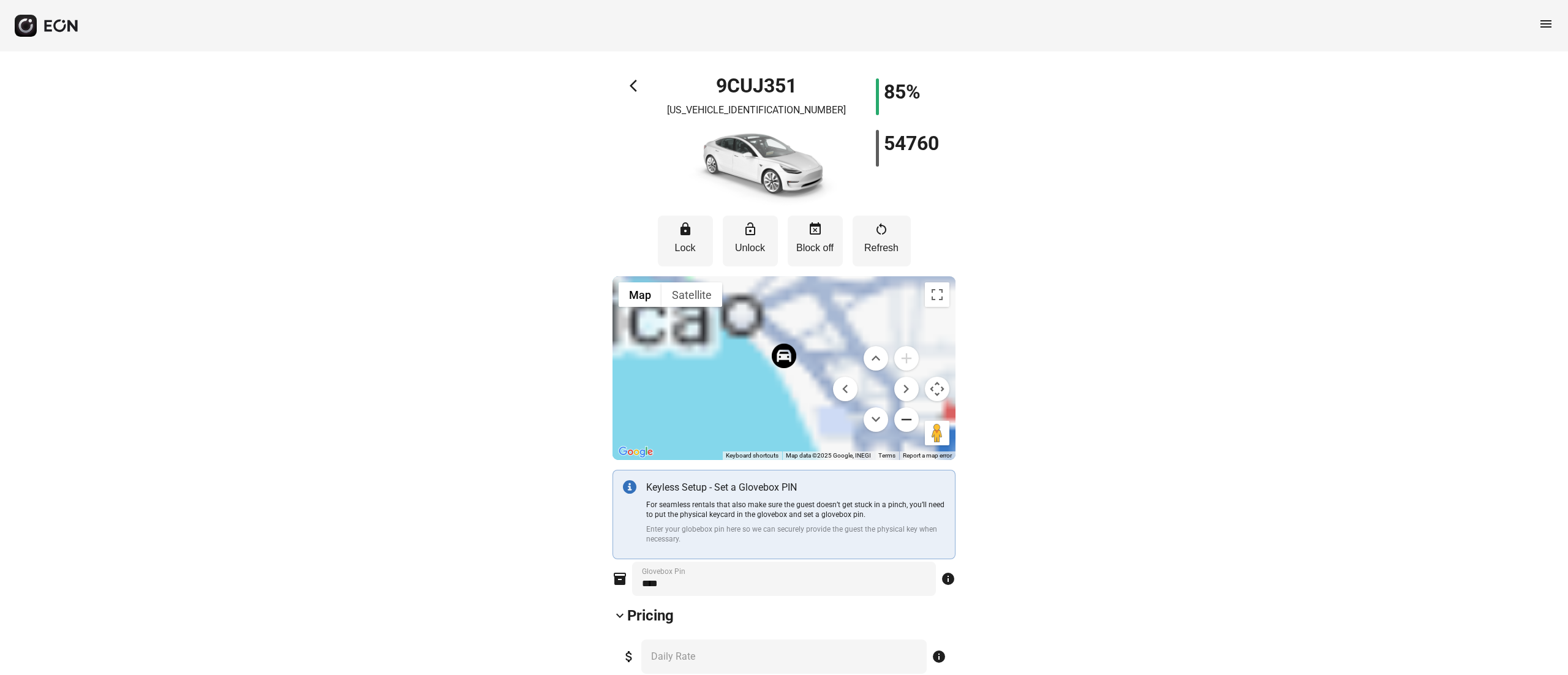
click at [903, 416] on button "Zoom out" at bounding box center [907, 420] width 25 height 25
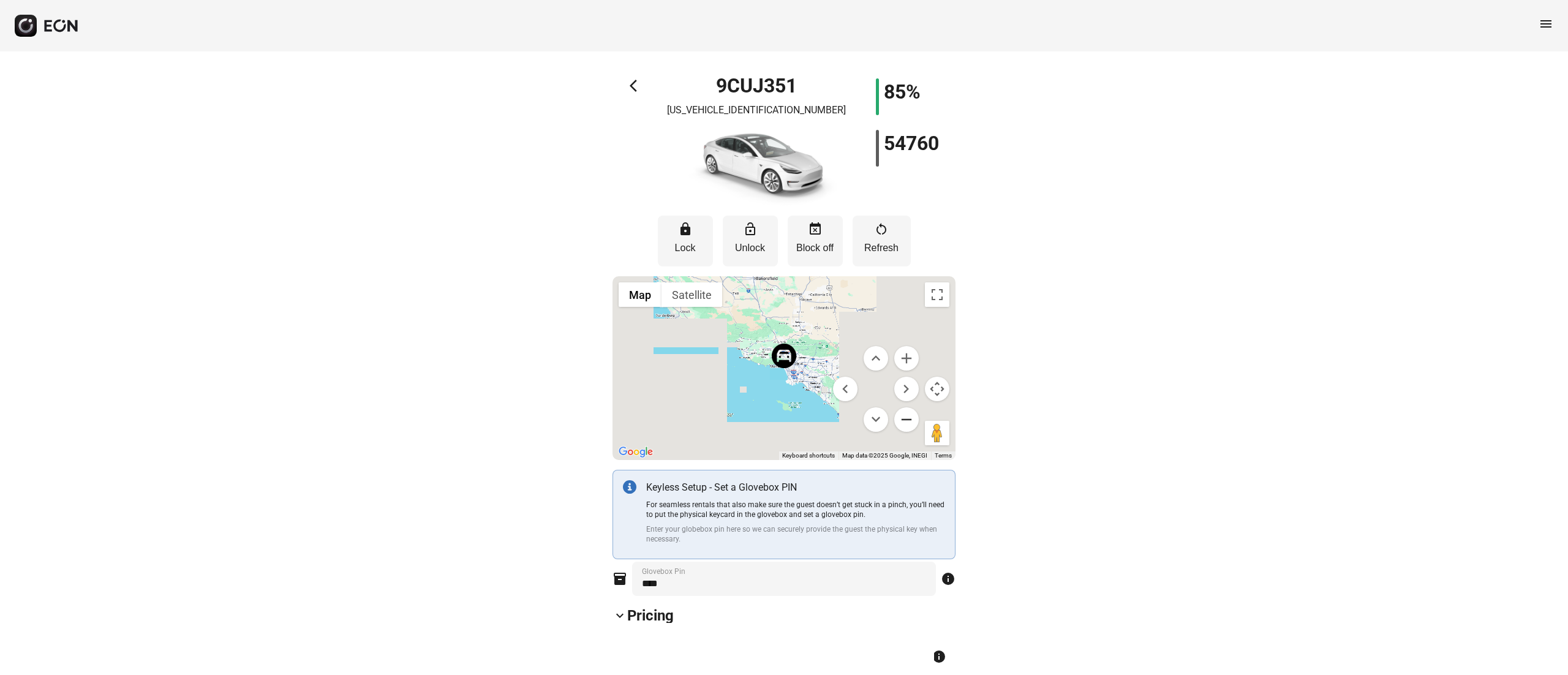
click at [903, 416] on button "Zoom out" at bounding box center [907, 420] width 25 height 25
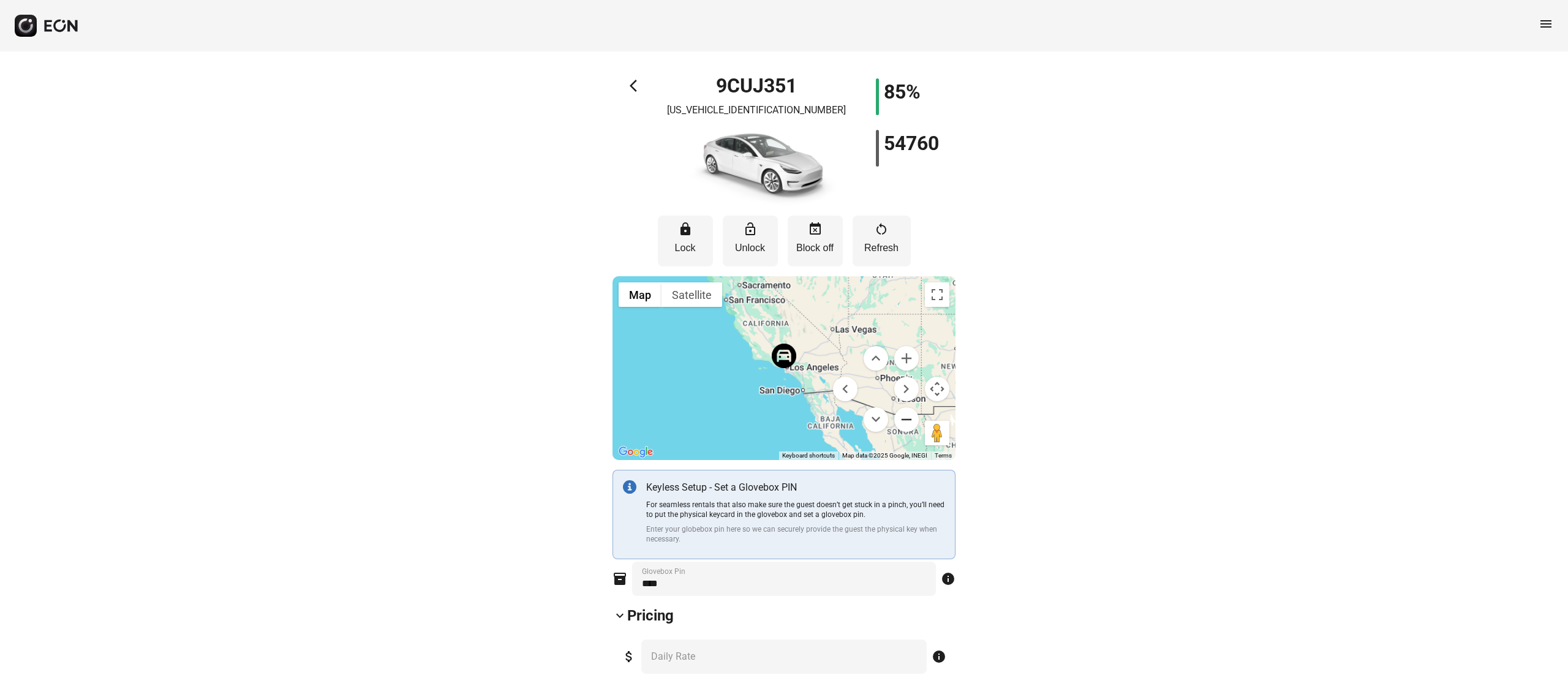
click at [903, 416] on button "Zoom out" at bounding box center [907, 420] width 25 height 25
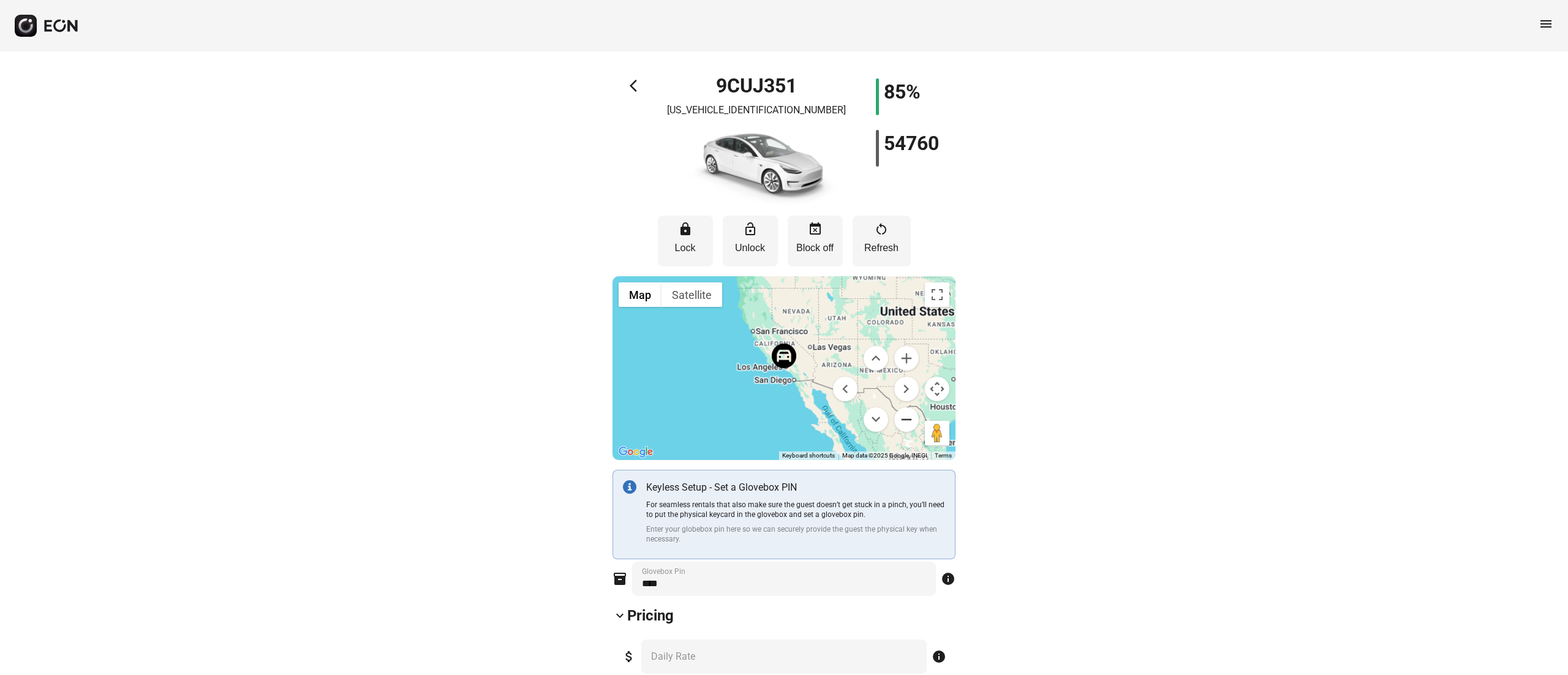
click at [903, 416] on button "Zoom out" at bounding box center [907, 420] width 25 height 25
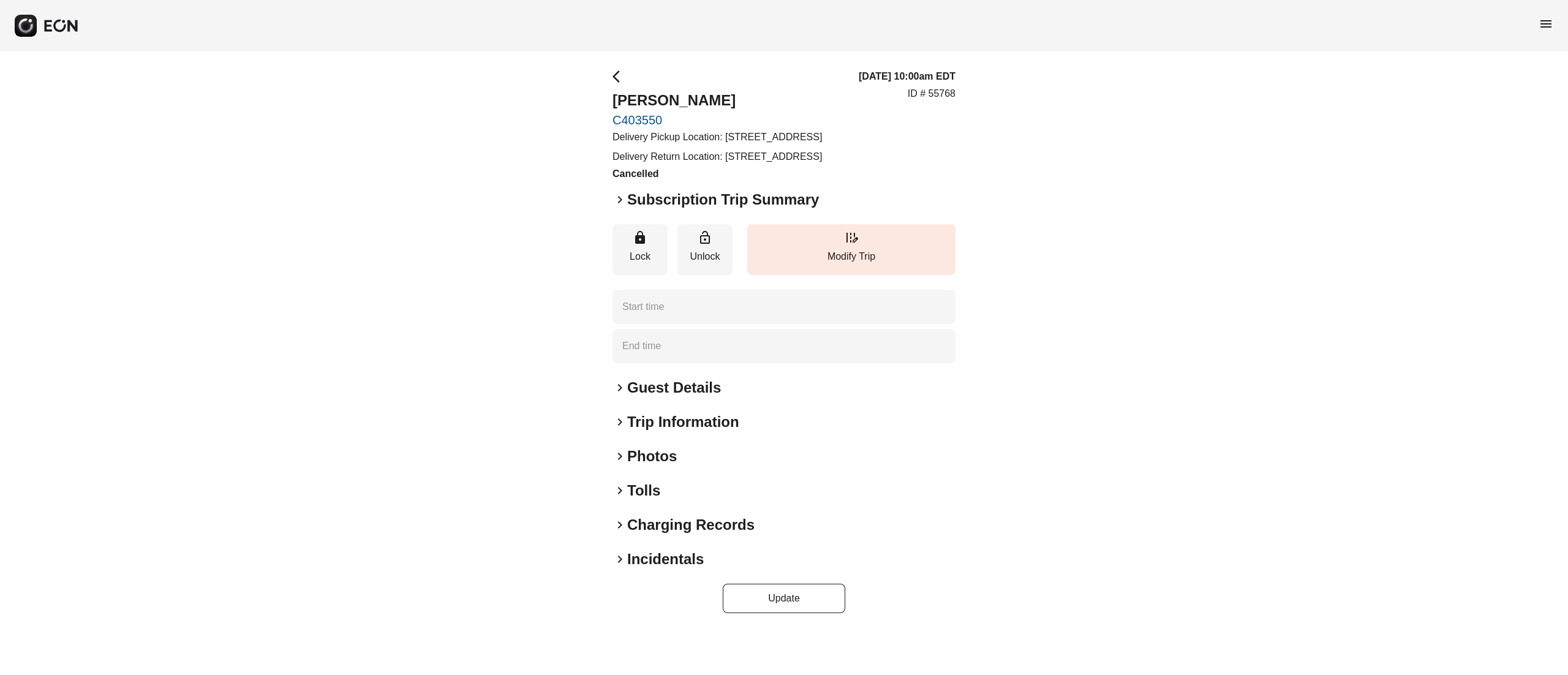
type time "**********"
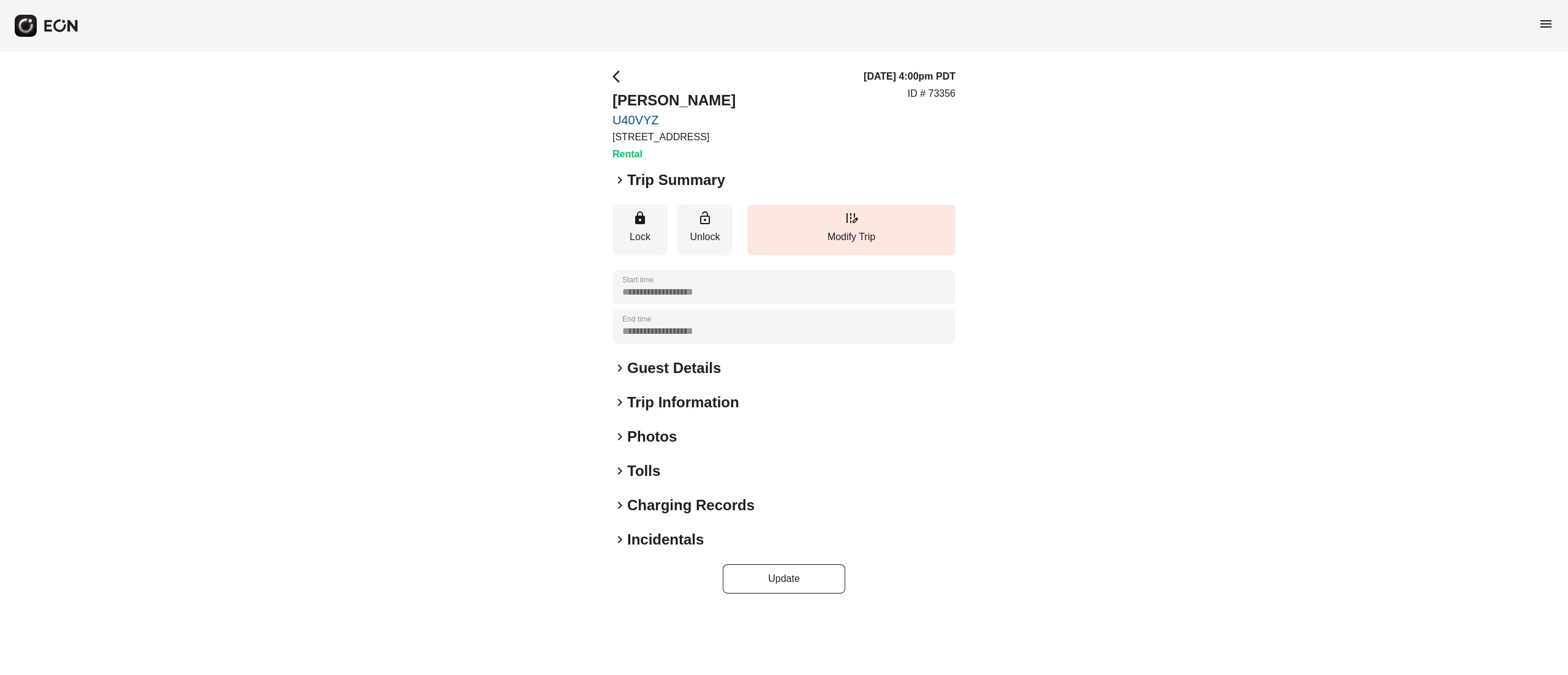
click at [679, 378] on div "**********" at bounding box center [784, 331] width 343 height 524
click at [679, 369] on h2 "Guest Details" at bounding box center [674, 368] width 93 height 20
click at [663, 433] on h2 "Photos" at bounding box center [652, 436] width 50 height 20
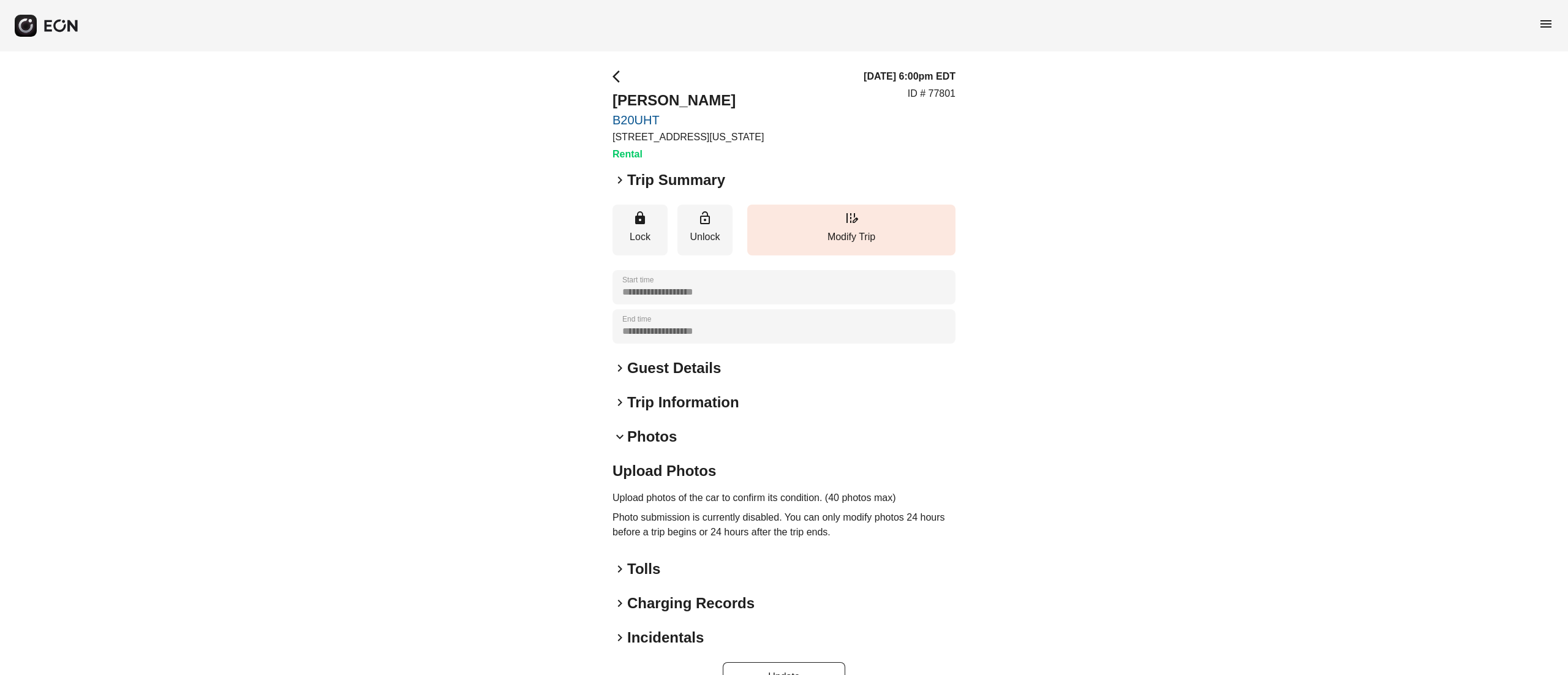
scroll to position [33, 0]
